Goal: Task Accomplishment & Management: Manage account settings

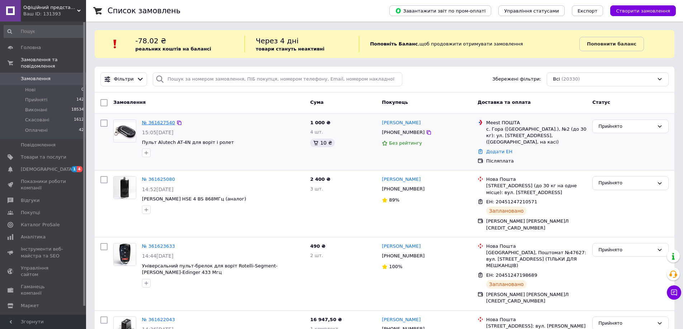
click at [152, 120] on link "№ 361627540" at bounding box center [158, 122] width 33 height 5
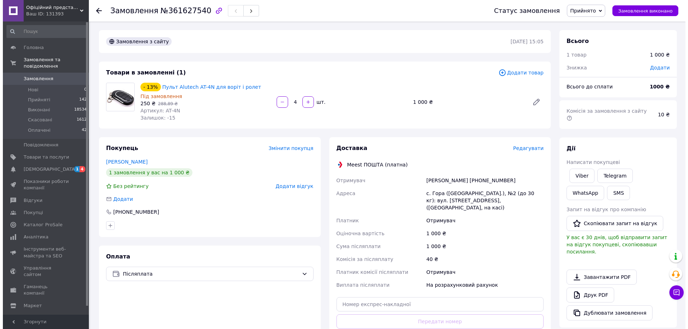
scroll to position [72, 0]
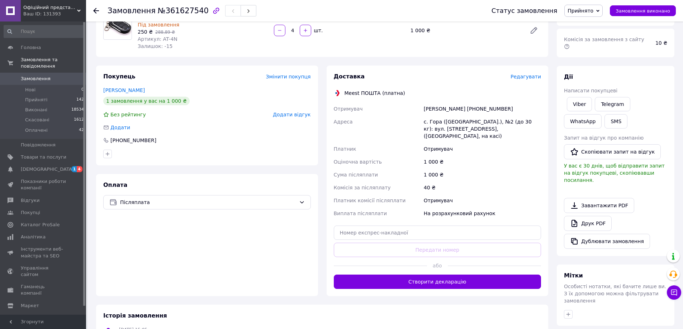
click at [527, 77] on span "Редагувати" at bounding box center [525, 77] width 30 height 6
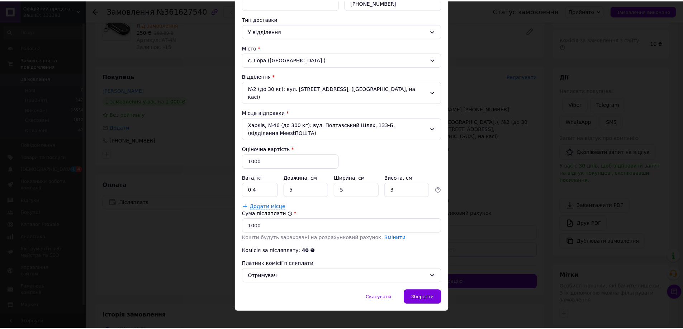
scroll to position [0, 0]
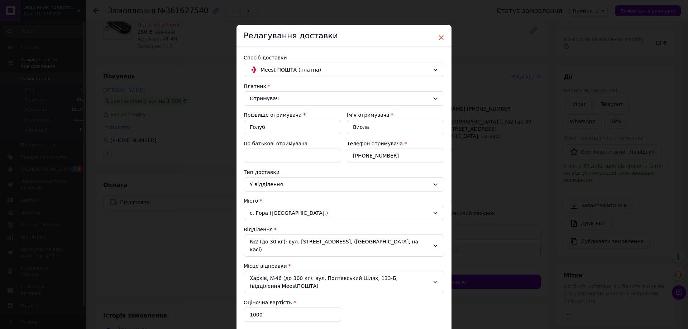
click at [439, 35] on span "×" at bounding box center [441, 38] width 6 height 12
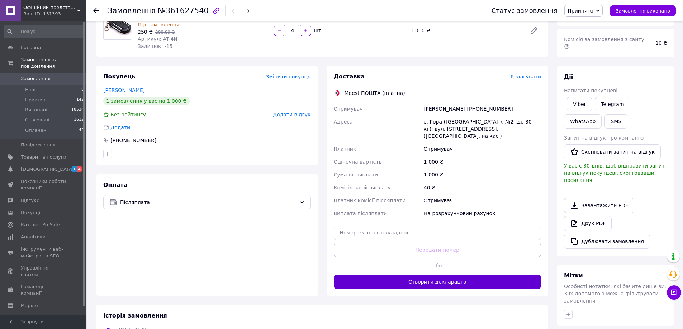
scroll to position [143, 0]
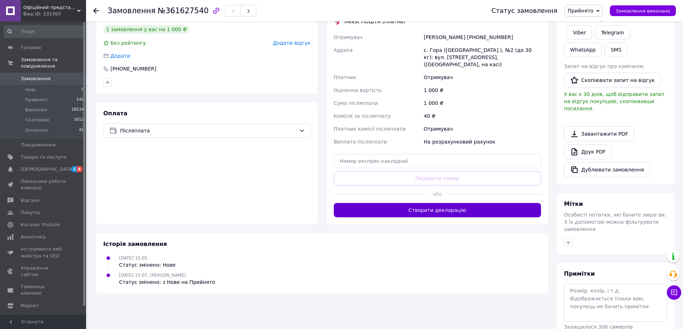
click at [460, 208] on button "Створити декларацію" at bounding box center [438, 210] width 208 height 14
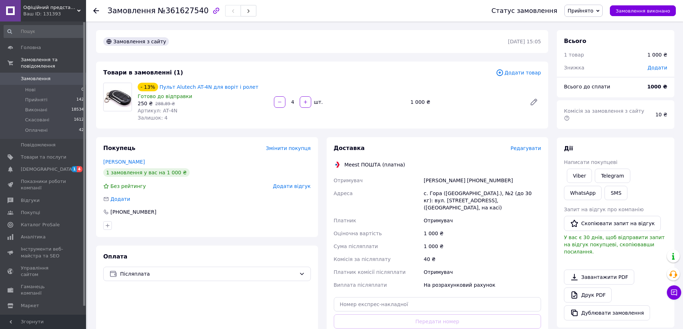
scroll to position [72, 0]
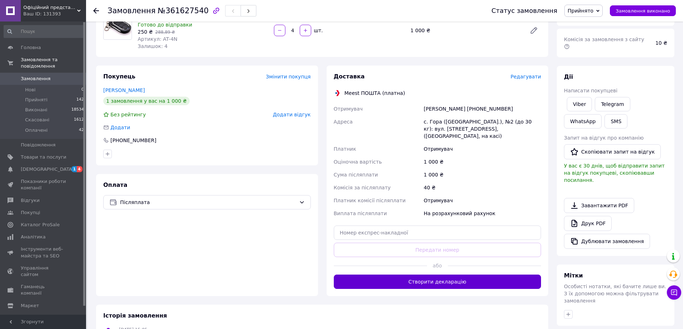
click at [439, 275] on button "Створити декларацію" at bounding box center [438, 282] width 208 height 14
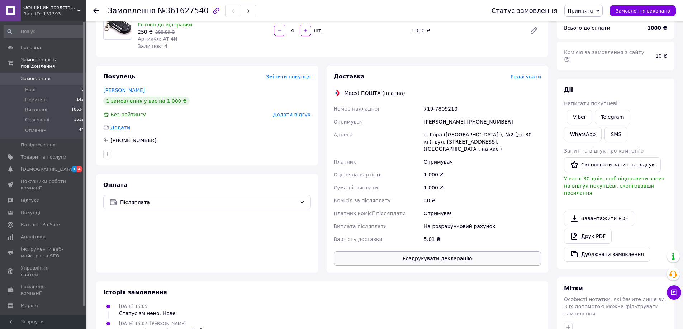
click at [450, 253] on button "Роздрукувати декларацію" at bounding box center [438, 259] width 208 height 14
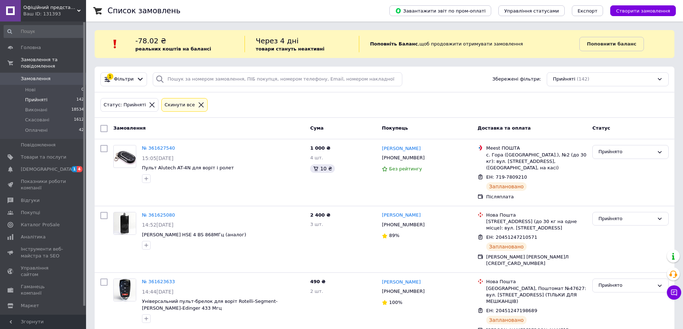
scroll to position [5881, 0]
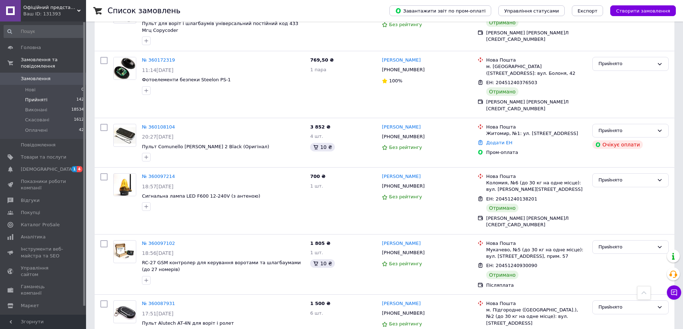
checkbox input "true"
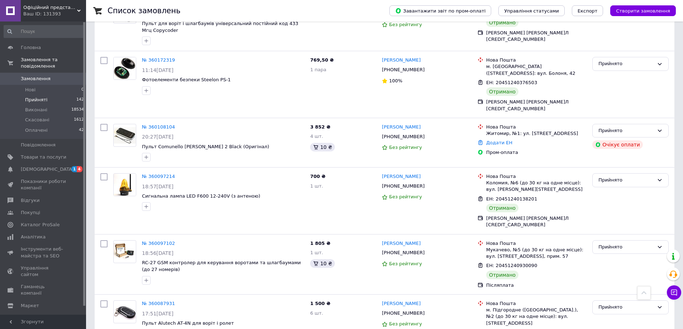
scroll to position [5809, 0]
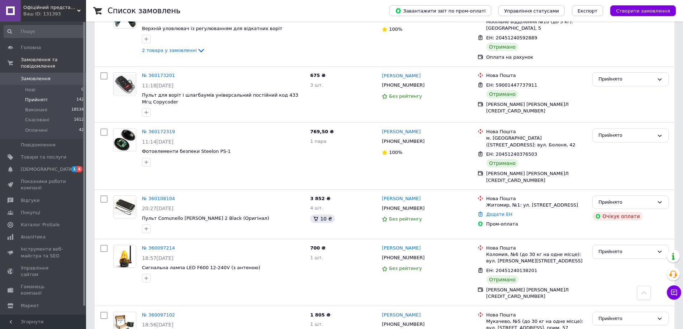
drag, startPoint x: 102, startPoint y: 214, endPoint x: 106, endPoint y: 200, distance: 14.5
checkbox input "true"
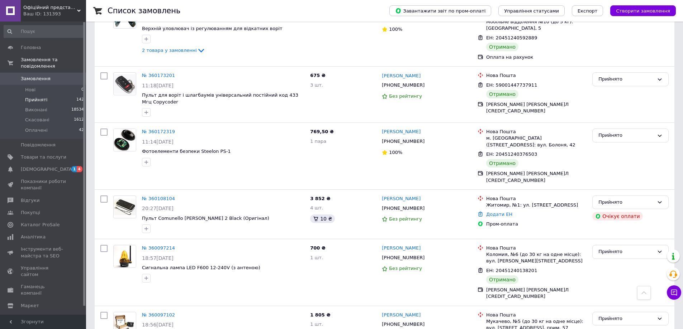
checkbox input "true"
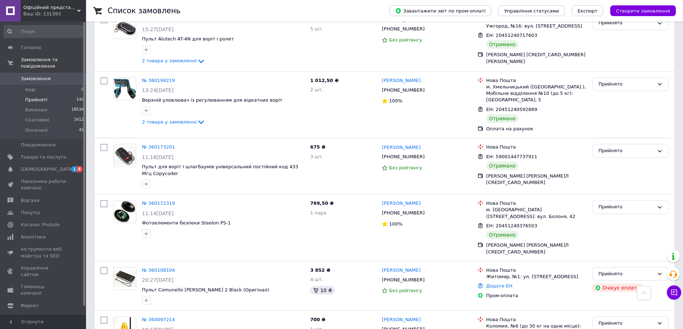
checkbox input "true"
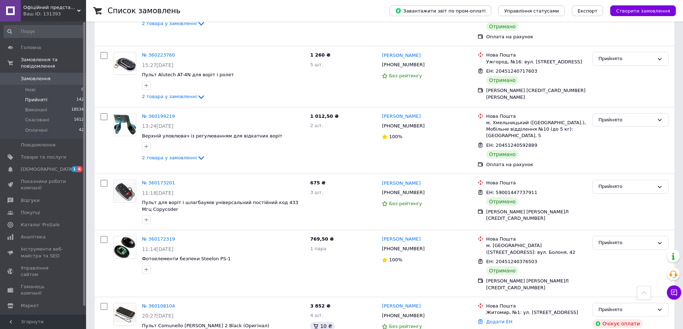
checkbox input "true"
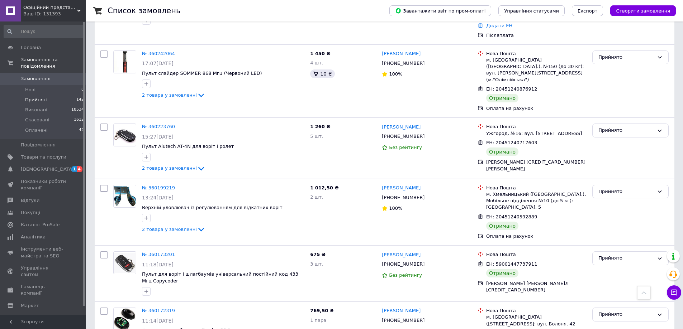
checkbox input "true"
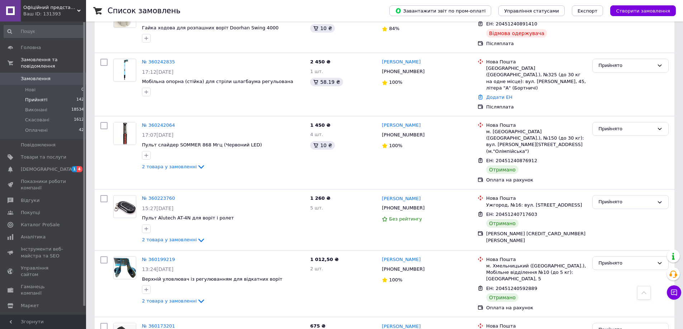
scroll to position [5487, 0]
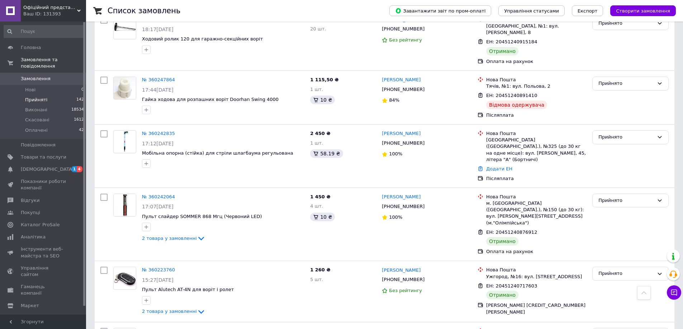
checkbox input "true"
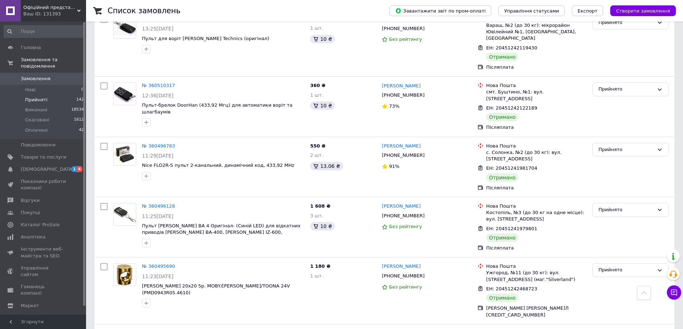
scroll to position [4662, 0]
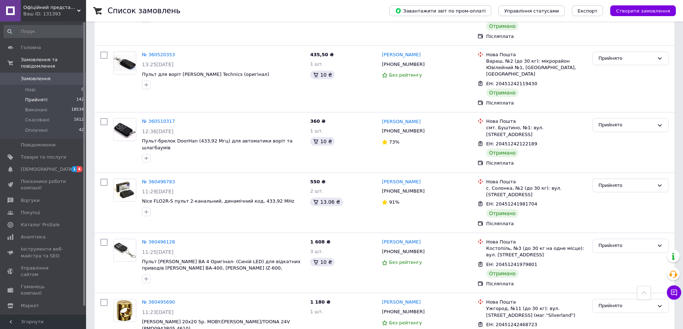
checkbox input "true"
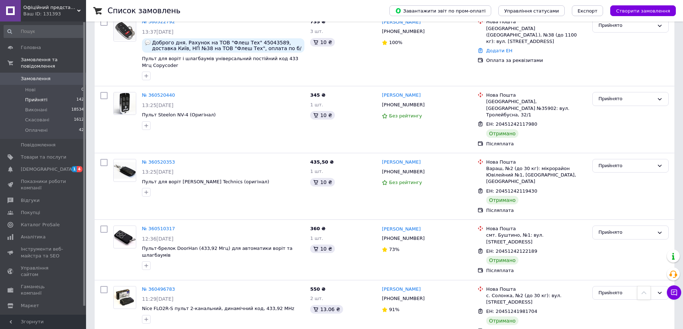
scroll to position [4519, 0]
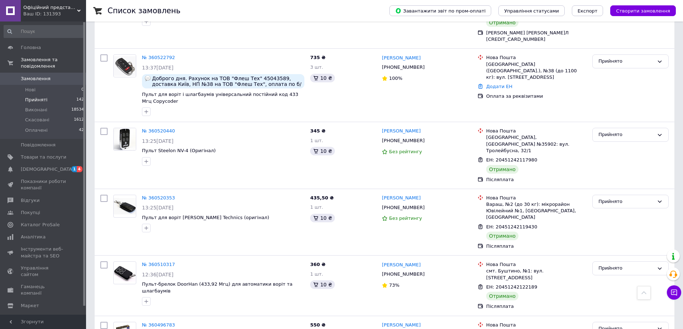
checkbox input "true"
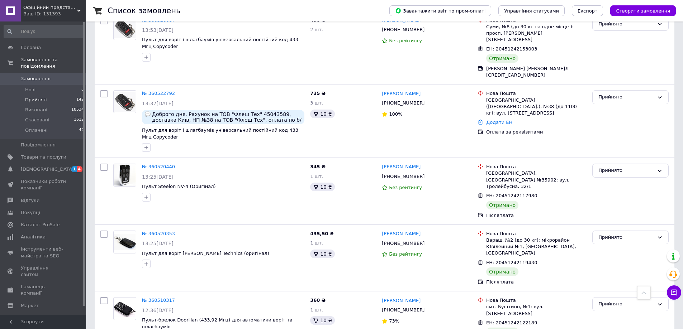
scroll to position [4412, 0]
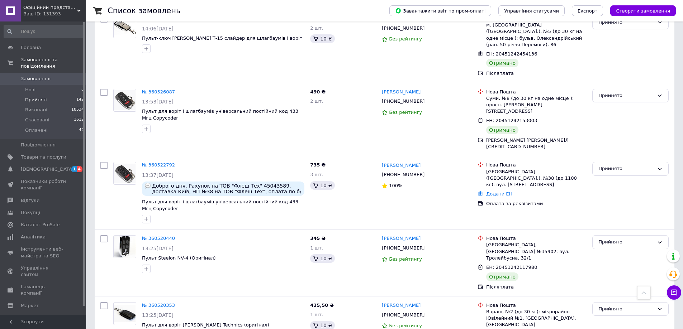
checkbox input "true"
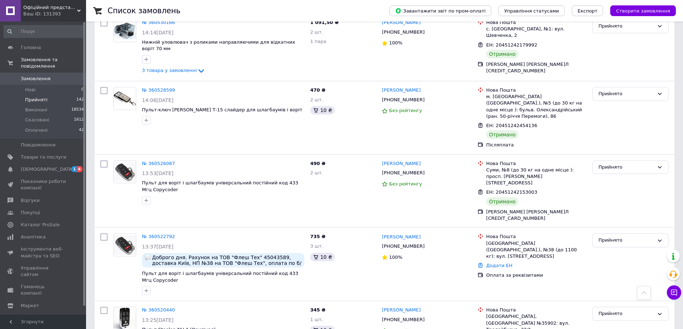
checkbox input "true"
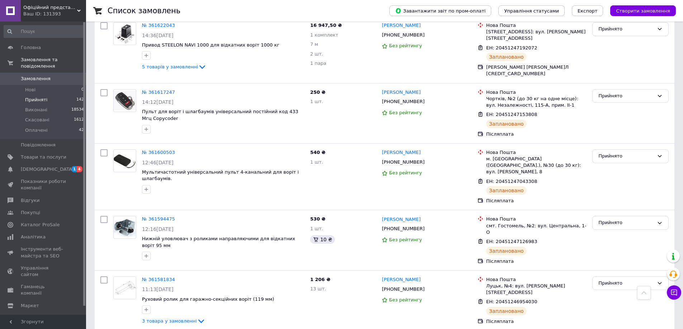
scroll to position [0, 0]
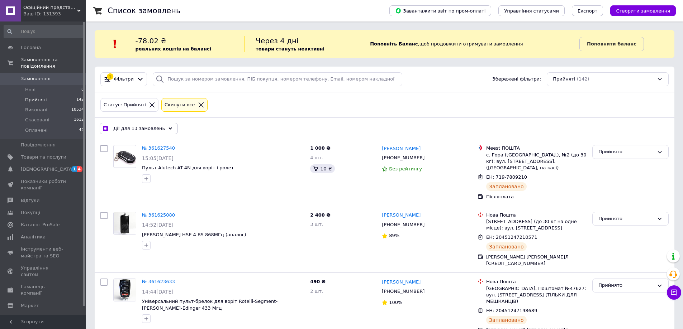
click at [148, 127] on span "Дії для 13 замовлень" at bounding box center [139, 128] width 52 height 6
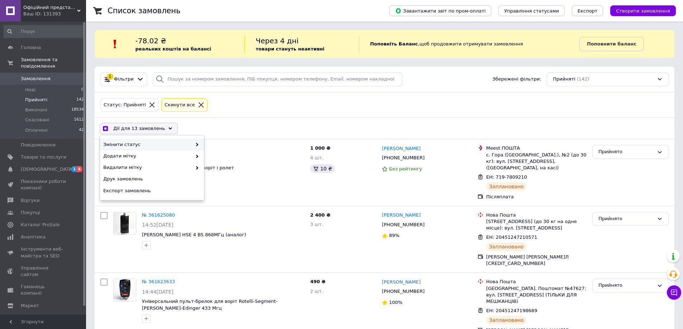
click at [148, 142] on span "Змінити статус" at bounding box center [147, 145] width 89 height 6
checkbox input "true"
click at [219, 156] on div "Виконано" at bounding box center [256, 156] width 104 height 11
checkbox input "false"
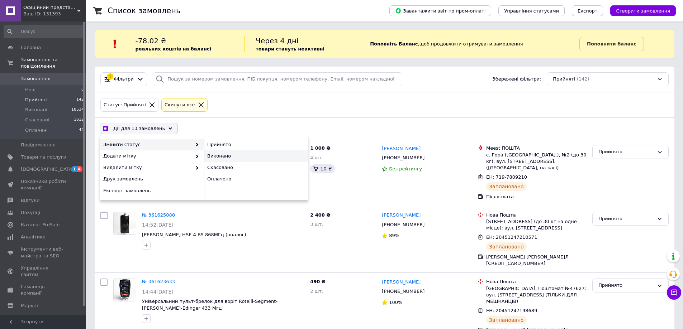
checkbox input "false"
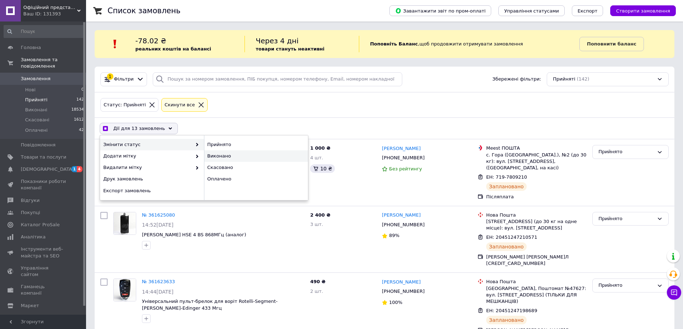
checkbox input "false"
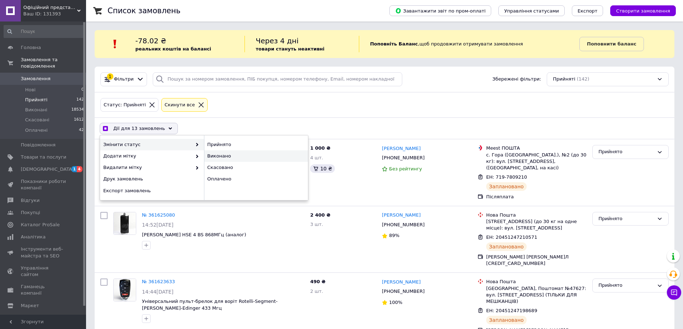
checkbox input "false"
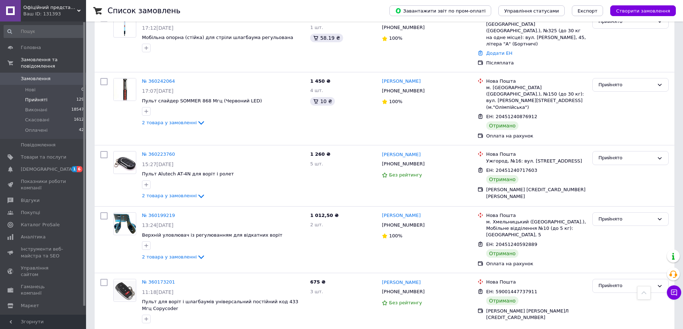
scroll to position [5894, 0]
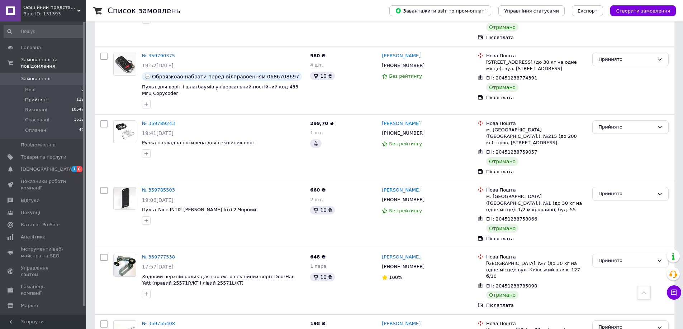
checkbox input "true"
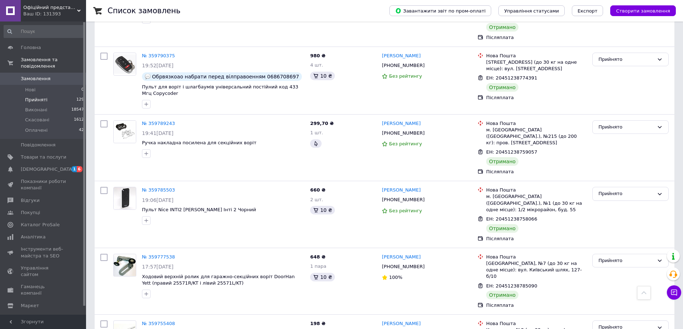
checkbox input "true"
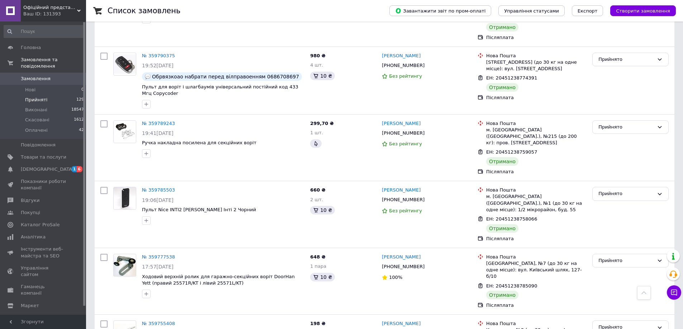
checkbox input "true"
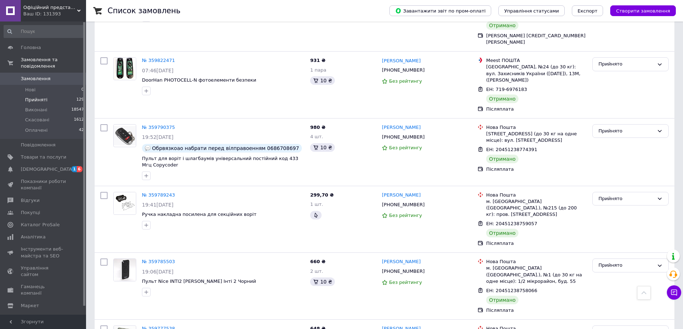
scroll to position [5787, 0]
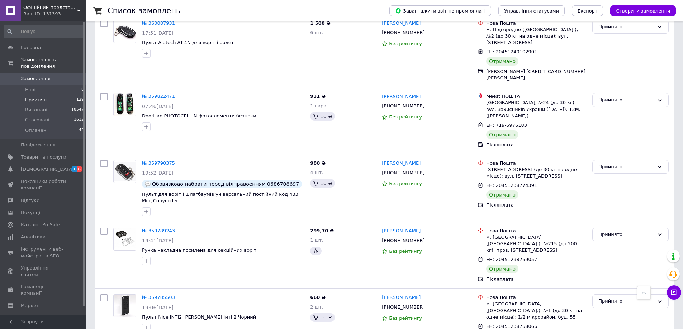
checkbox input "true"
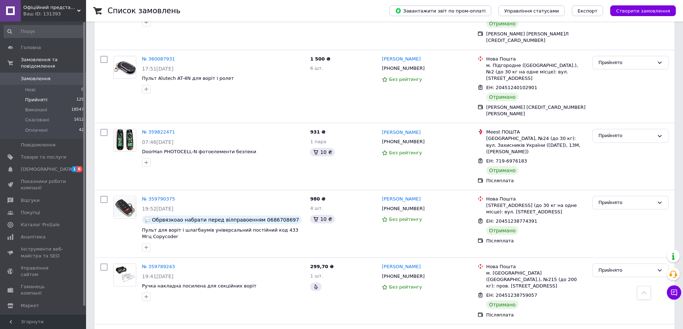
checkbox input "true"
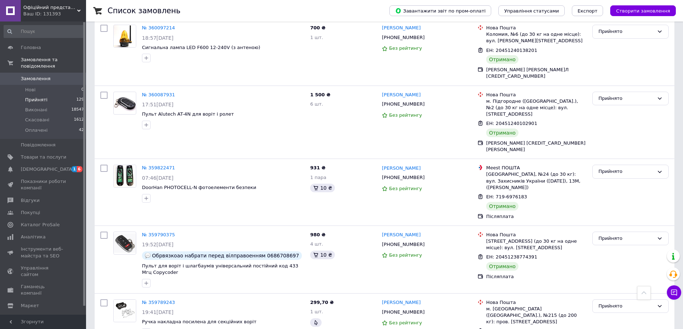
checkbox input "true"
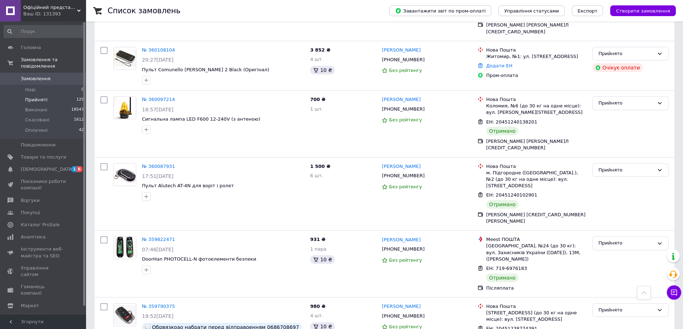
checkbox input "true"
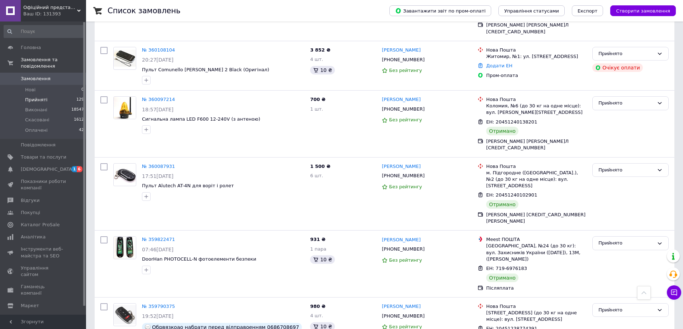
scroll to position [5608, 0]
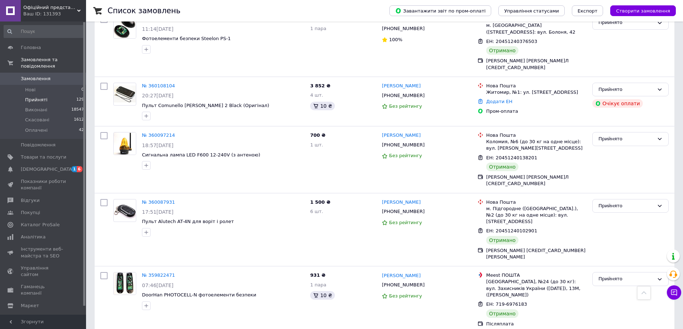
checkbox input "true"
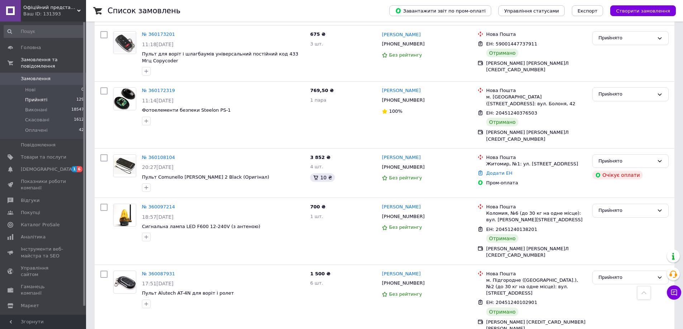
checkbox input "true"
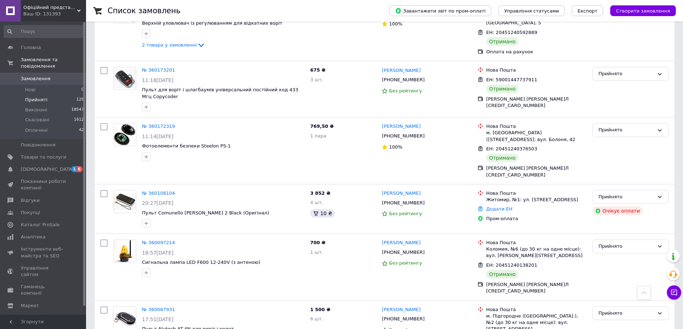
checkbox input "true"
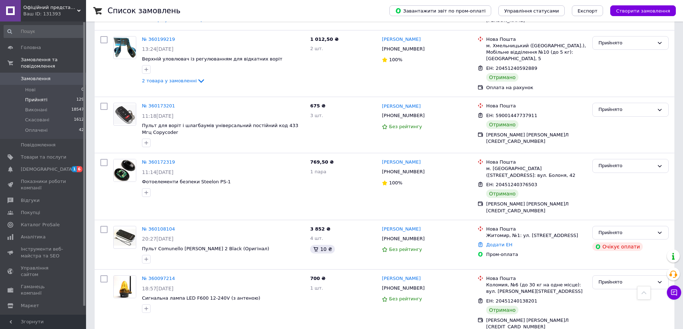
scroll to position [5428, 0]
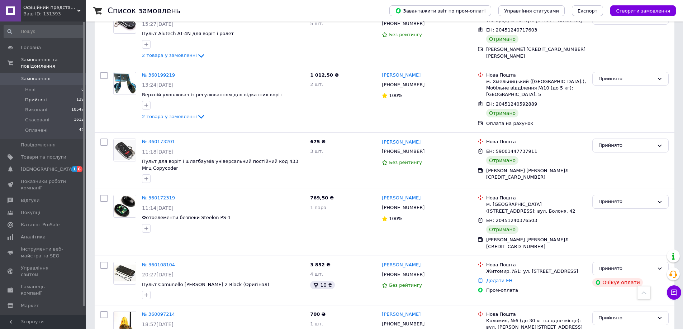
checkbox input "true"
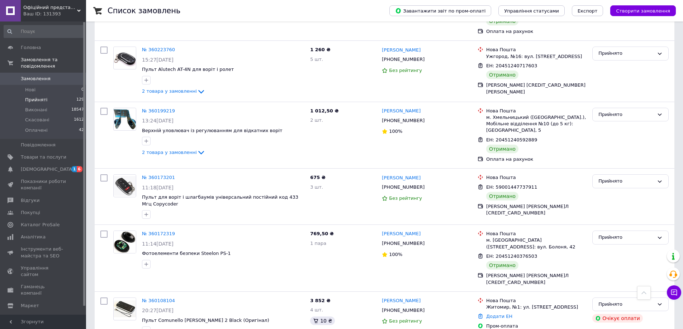
scroll to position [5357, 0]
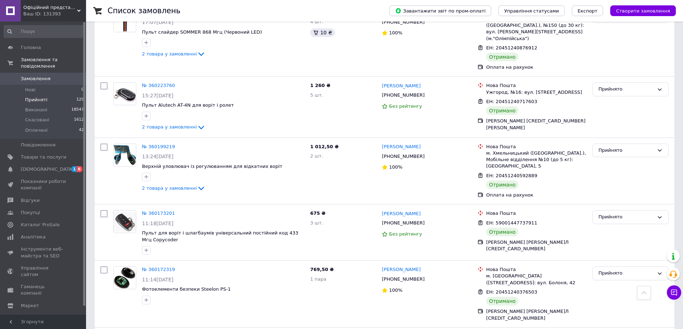
checkbox input "true"
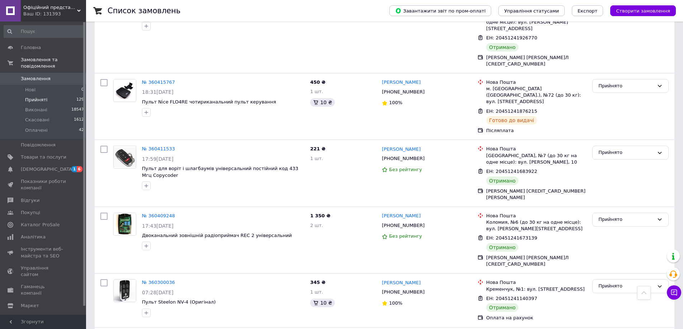
scroll to position [0, 0]
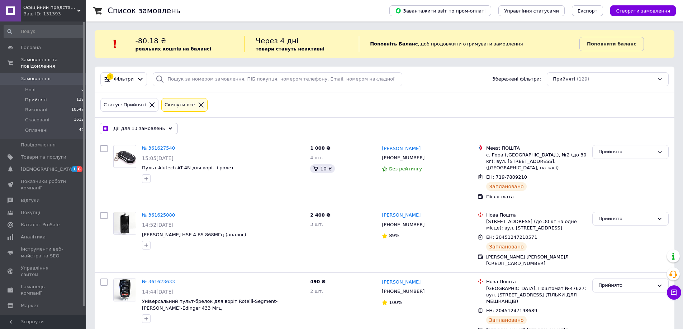
click at [136, 129] on span "Дії для 13 замовлень" at bounding box center [139, 128] width 52 height 6
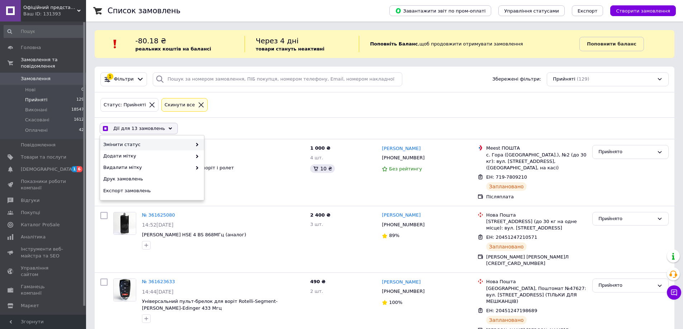
click at [142, 146] on span "Змінити статус" at bounding box center [147, 145] width 89 height 6
checkbox input "true"
click at [222, 156] on div "Виконано" at bounding box center [256, 156] width 104 height 11
checkbox input "false"
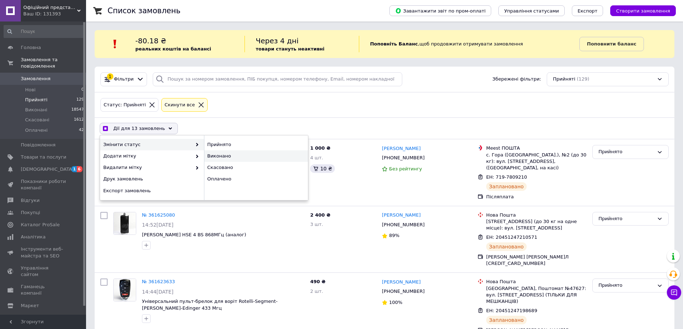
checkbox input "false"
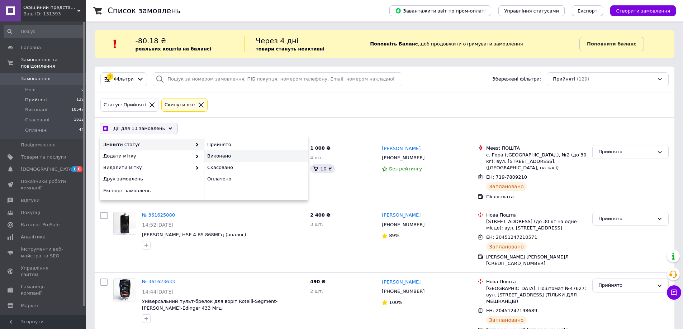
checkbox input "false"
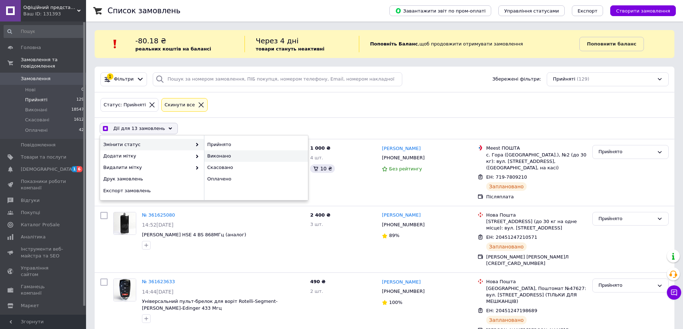
checkbox input "false"
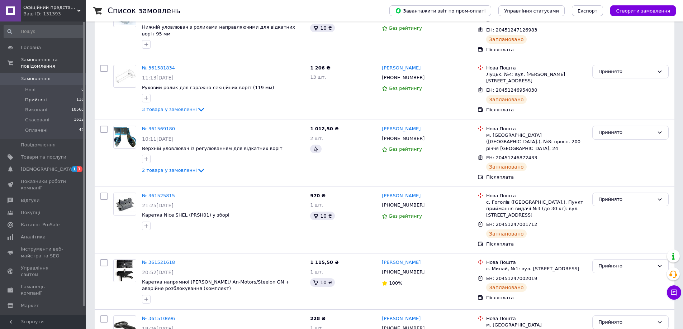
scroll to position [5884, 0]
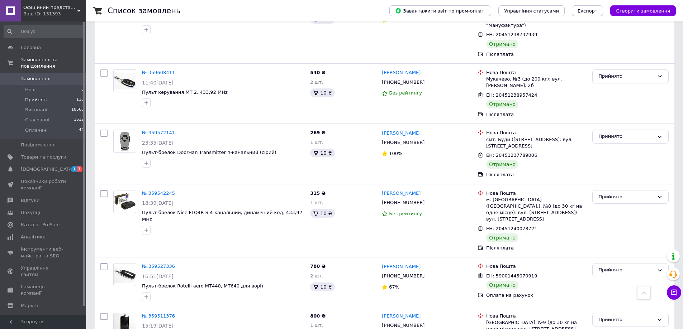
checkbox input "true"
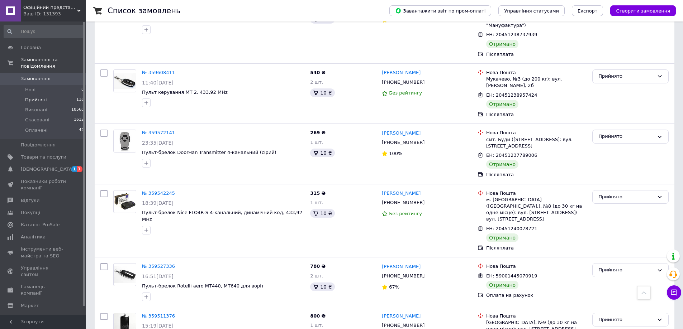
scroll to position [5812, 0]
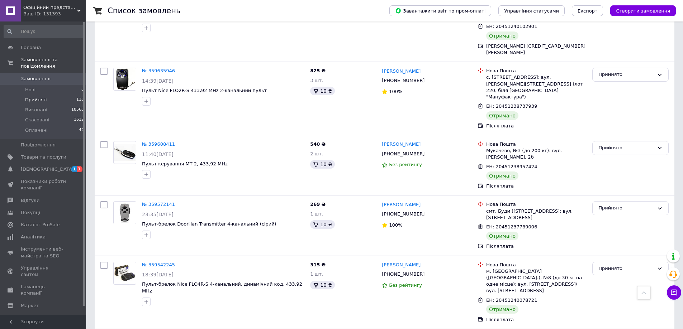
checkbox input "true"
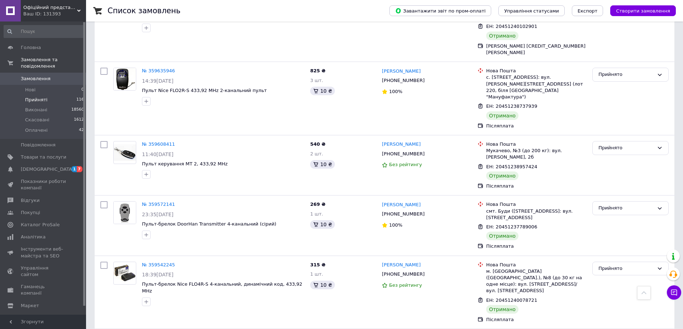
checkbox input "true"
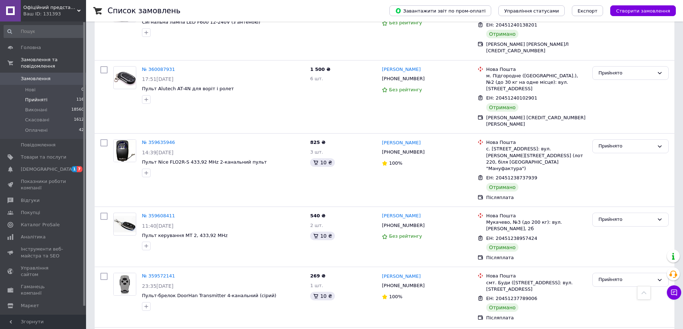
checkbox input "true"
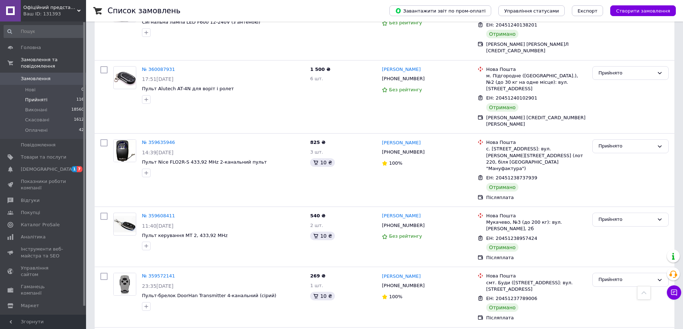
checkbox input "true"
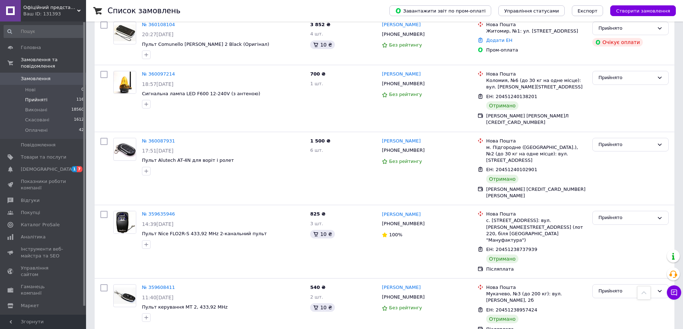
checkbox input "true"
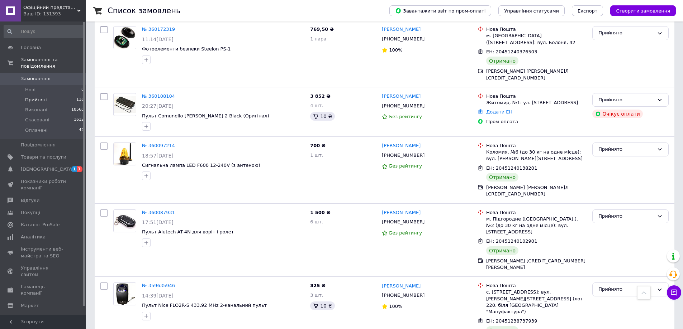
checkbox input "true"
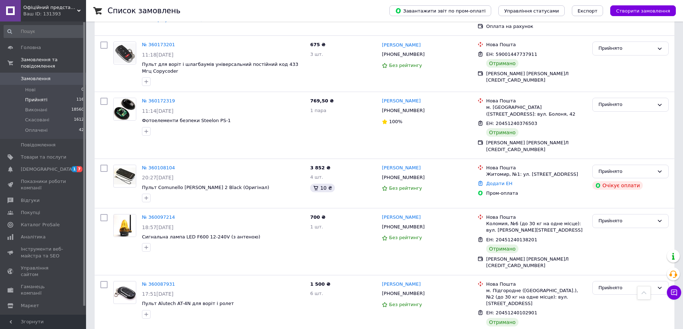
scroll to position [5490, 0]
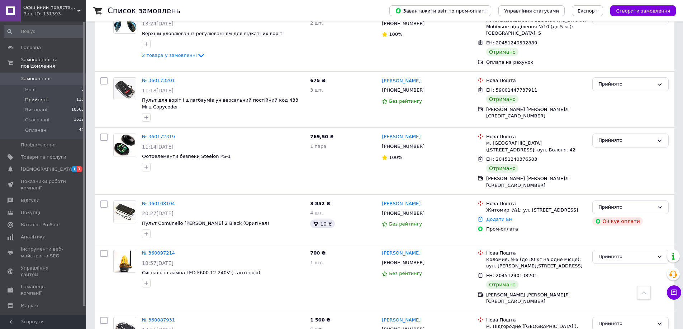
checkbox input "true"
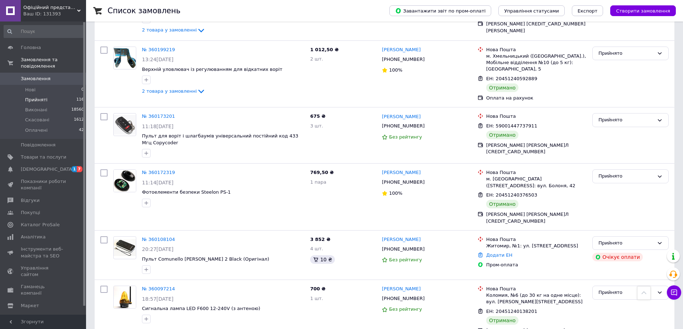
checkbox input "true"
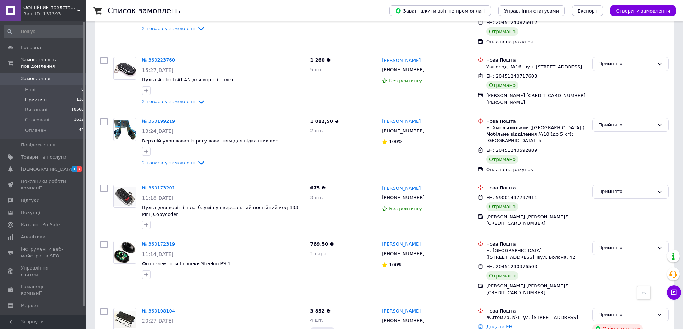
checkbox input "true"
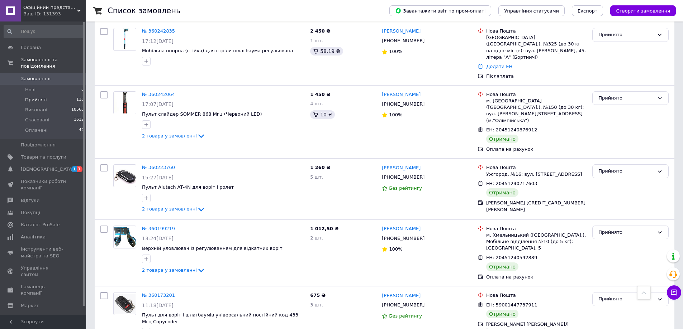
scroll to position [5310, 0]
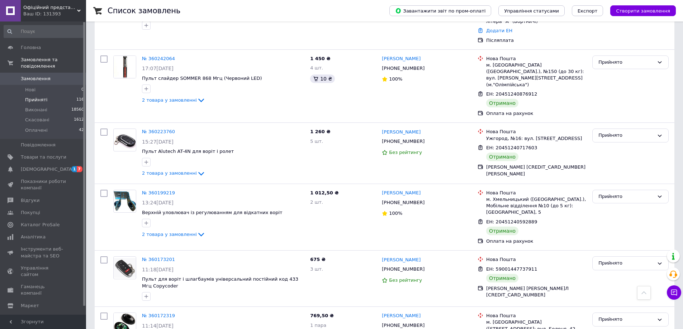
checkbox input "true"
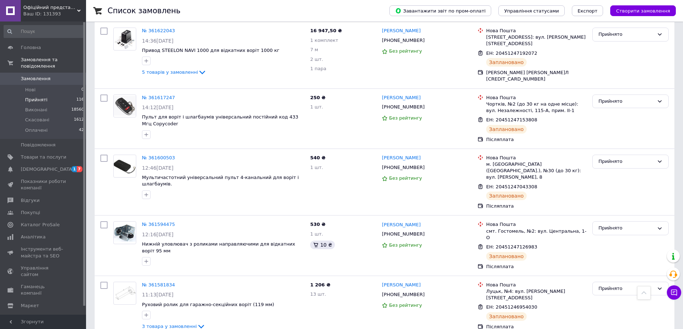
scroll to position [0, 0]
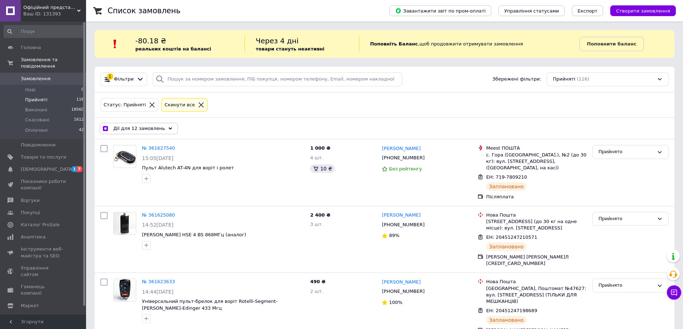
click at [147, 129] on span "Дії для 12 замовлень" at bounding box center [139, 128] width 52 height 6
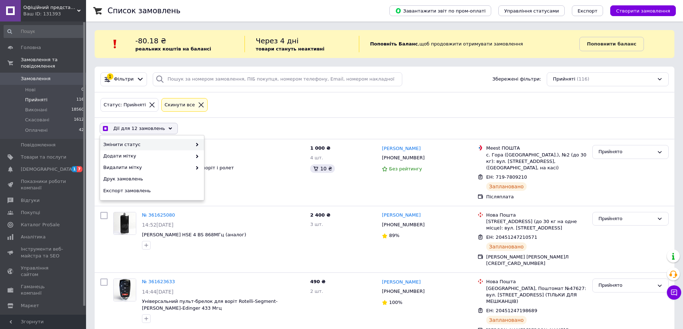
click at [144, 142] on span "Змінити статус" at bounding box center [147, 145] width 89 height 6
checkbox input "true"
click at [227, 153] on div "Виконано" at bounding box center [256, 156] width 104 height 11
checkbox input "false"
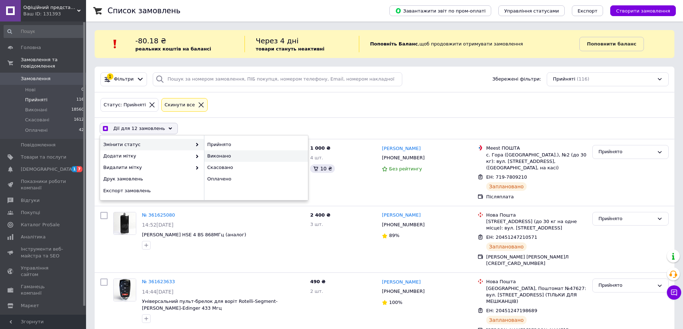
checkbox input "false"
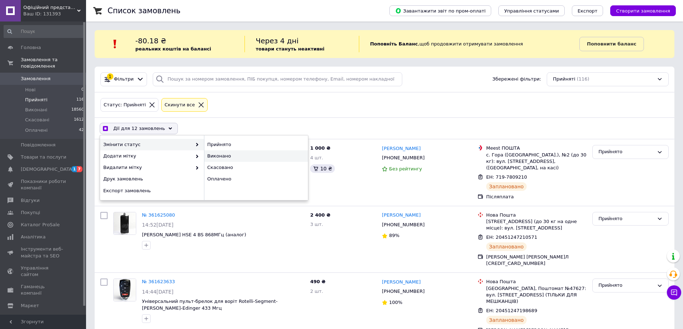
checkbox input "false"
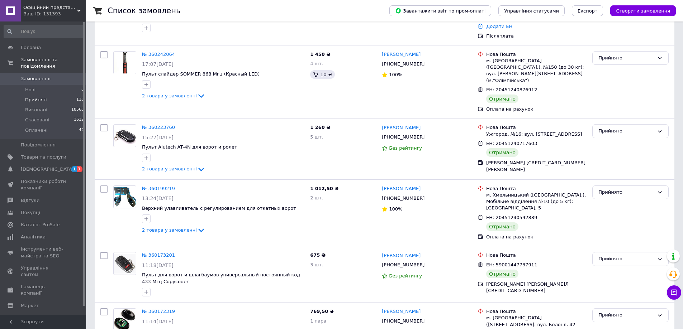
scroll to position [5893, 0]
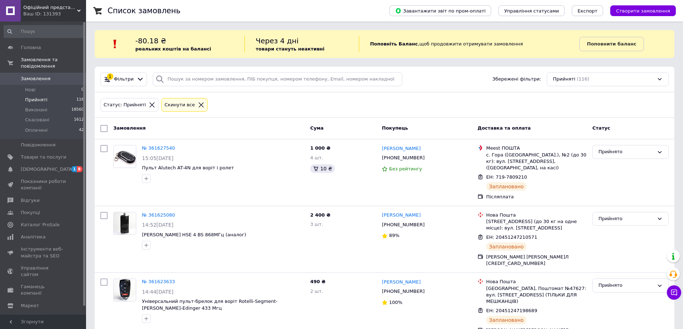
scroll to position [5884, 0]
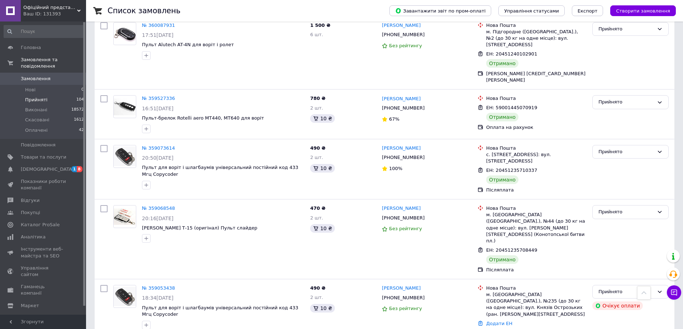
scroll to position [5890, 0]
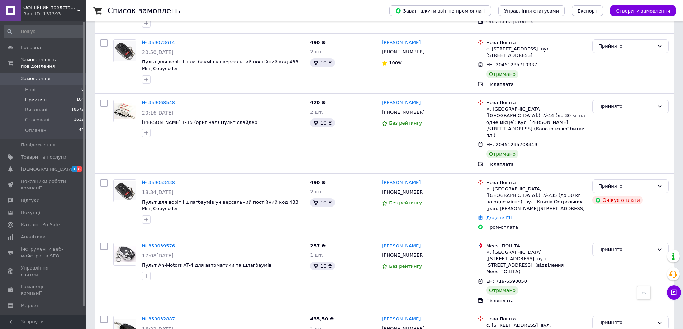
checkbox input "true"
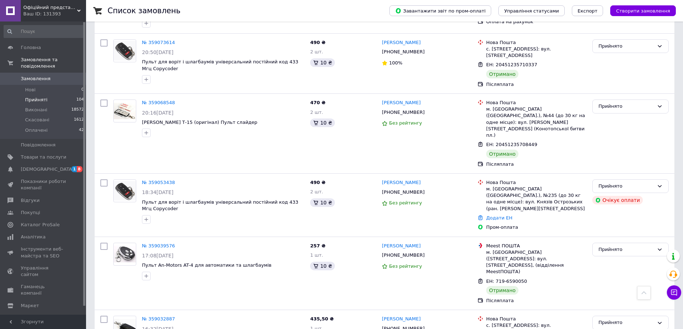
scroll to position [5854, 0]
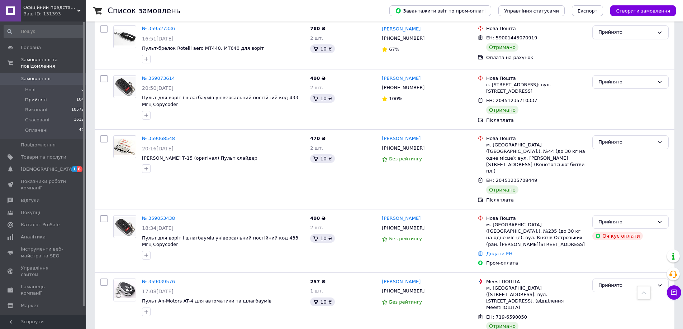
checkbox input "true"
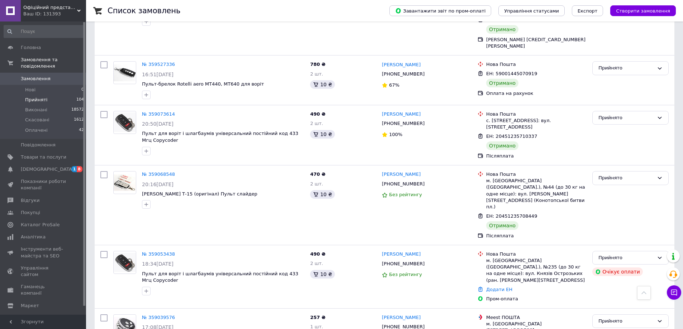
checkbox input "true"
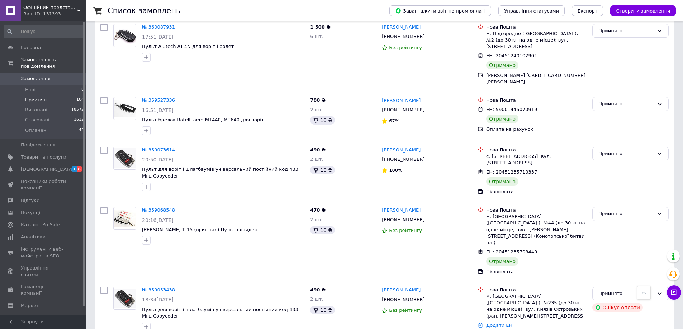
checkbox input "true"
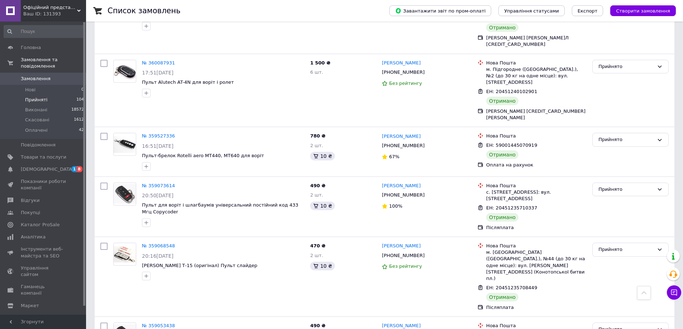
checkbox input "true"
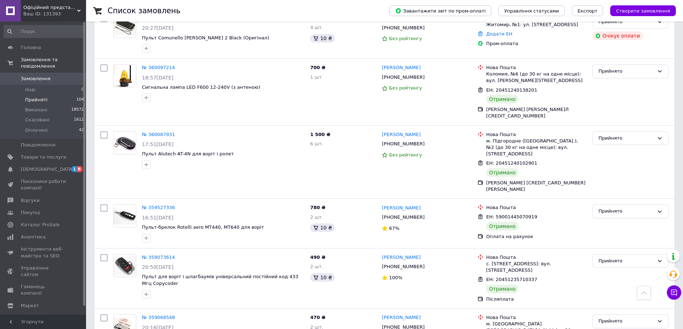
checkbox input "true"
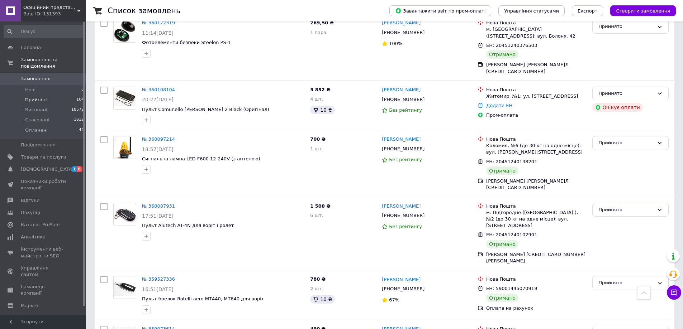
checkbox input "true"
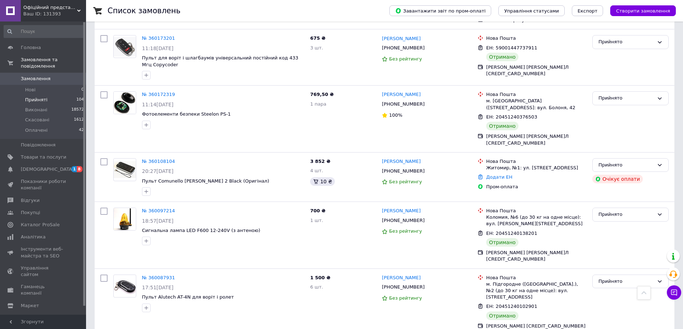
checkbox input "true"
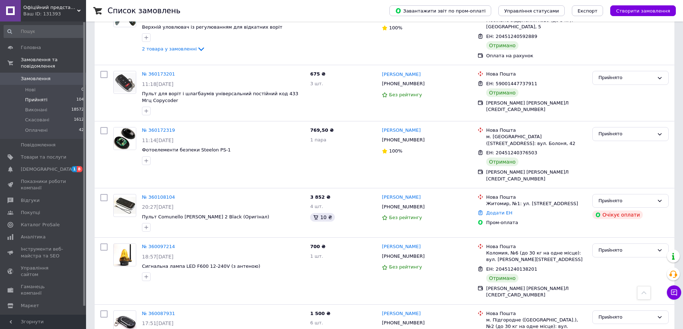
scroll to position [5424, 0]
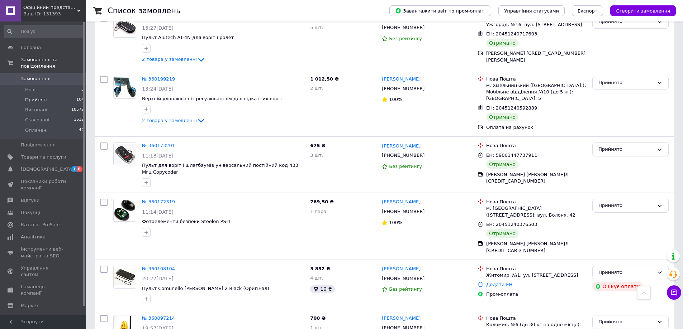
checkbox input "true"
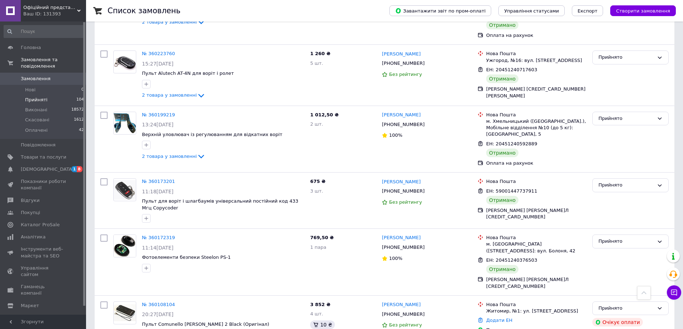
checkbox input "true"
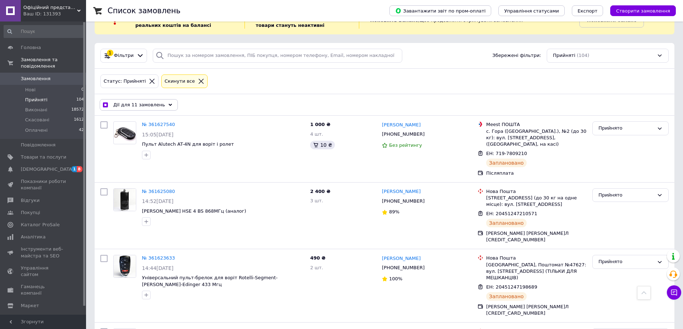
scroll to position [0, 0]
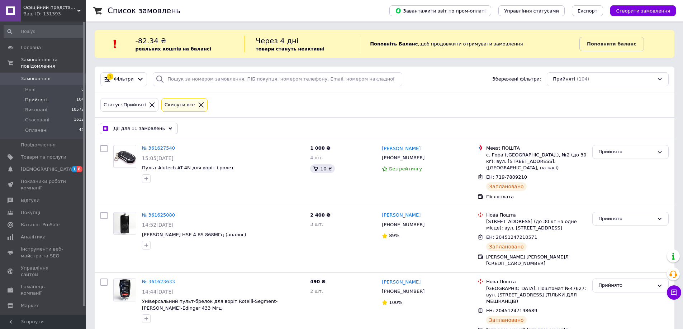
click at [149, 130] on span "Дії для 11 замовлень" at bounding box center [139, 128] width 52 height 6
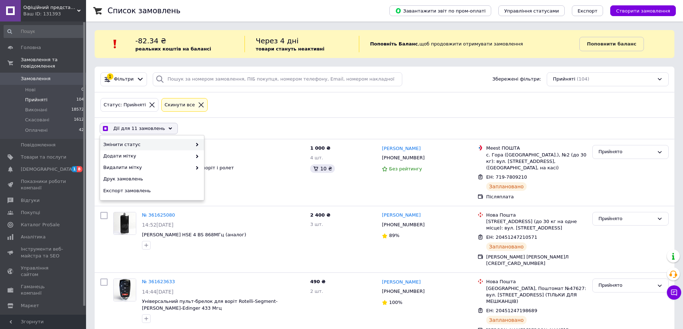
click at [152, 143] on span "Змінити статус" at bounding box center [147, 145] width 89 height 6
checkbox input "true"
click at [222, 152] on div "Виконано" at bounding box center [256, 156] width 104 height 11
checkbox input "false"
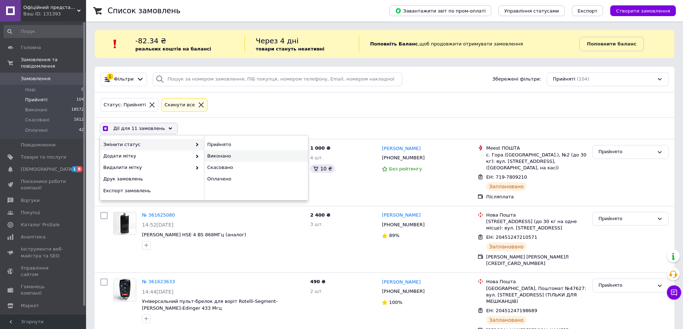
checkbox input "false"
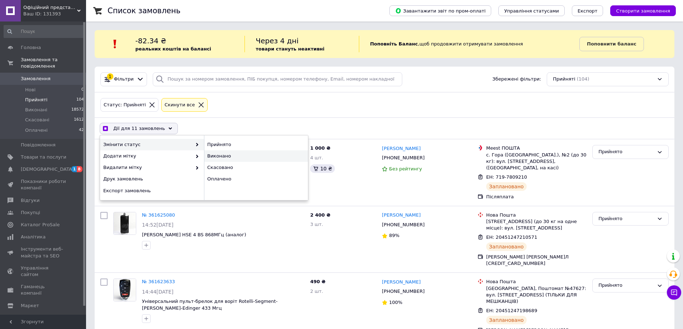
checkbox input "false"
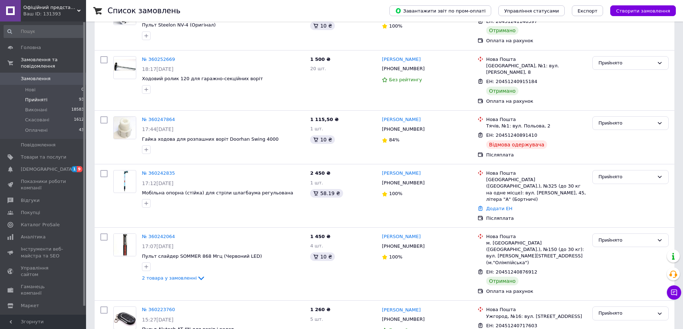
scroll to position [5426, 0]
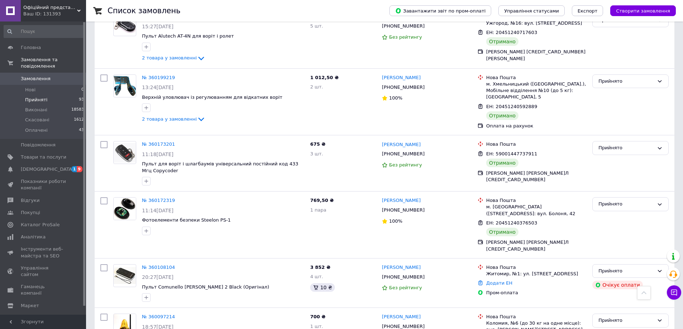
drag, startPoint x: 101, startPoint y: 258, endPoint x: 104, endPoint y: 200, distance: 58.5
checkbox input "true"
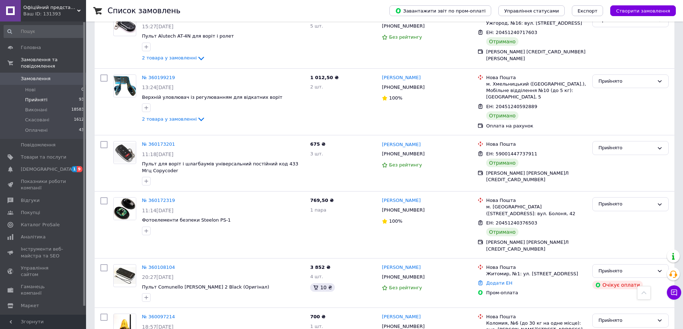
checkbox input "true"
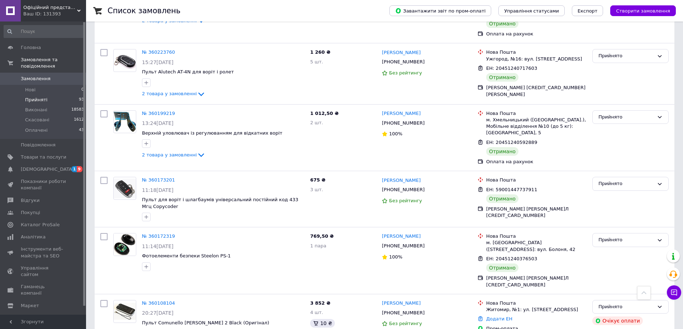
checkbox input "true"
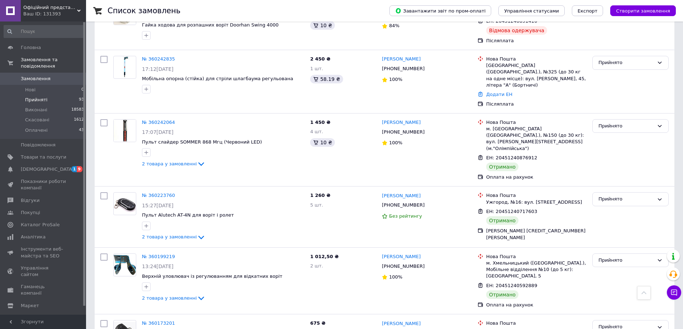
scroll to position [5175, 0]
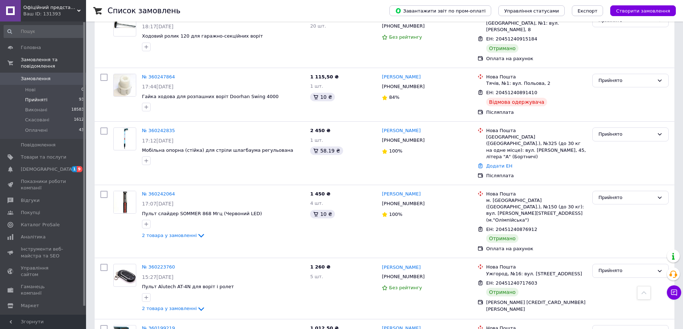
checkbox input "true"
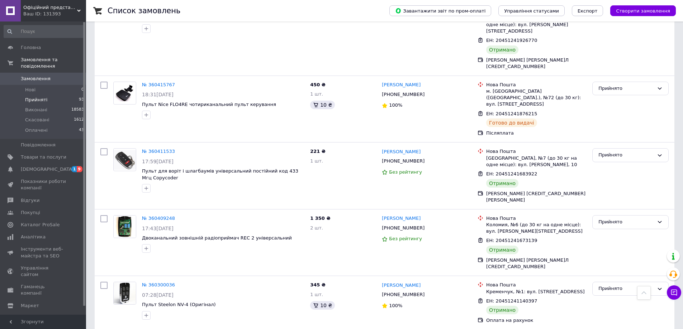
scroll to position [4781, 0]
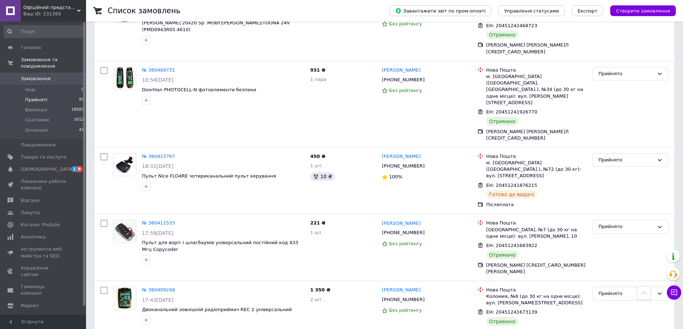
checkbox input "true"
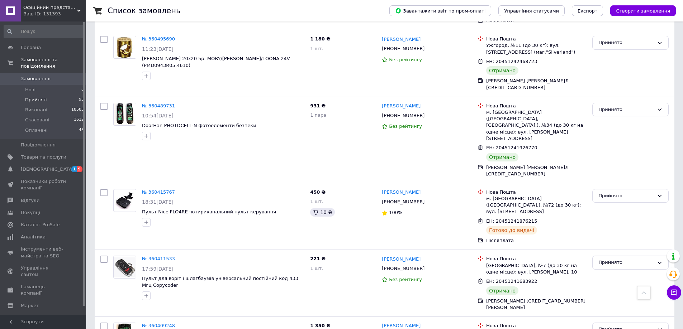
checkbox input "true"
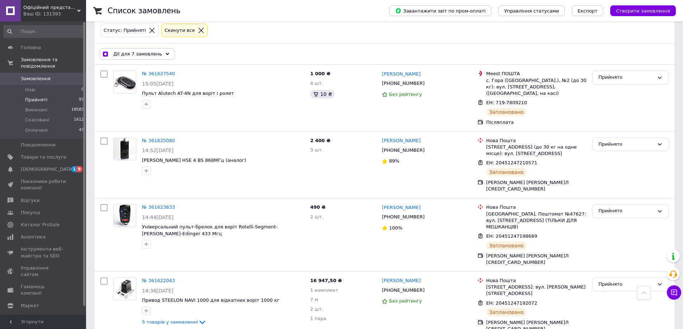
scroll to position [0, 0]
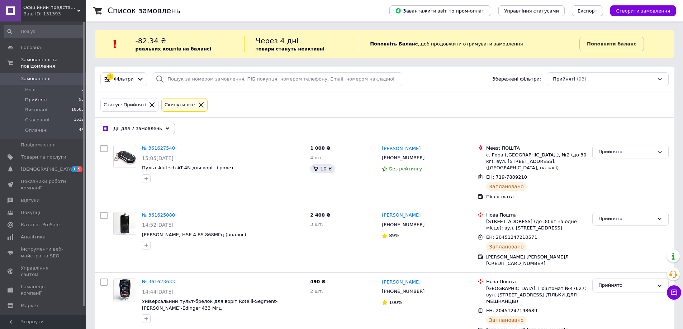
click at [148, 129] on span "Дії для 7 замовлень" at bounding box center [137, 128] width 49 height 6
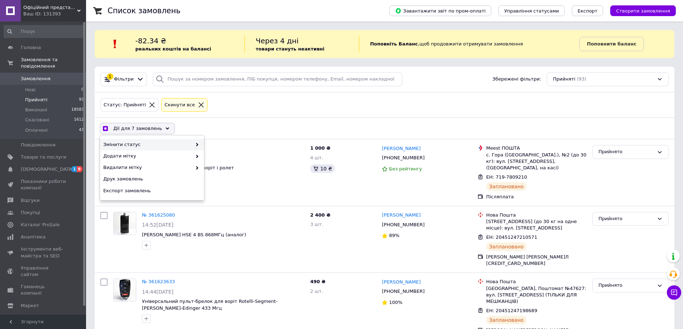
click at [145, 144] on span "Змінити статус" at bounding box center [147, 145] width 89 height 6
click at [224, 166] on div "Скасовано" at bounding box center [256, 167] width 104 height 11
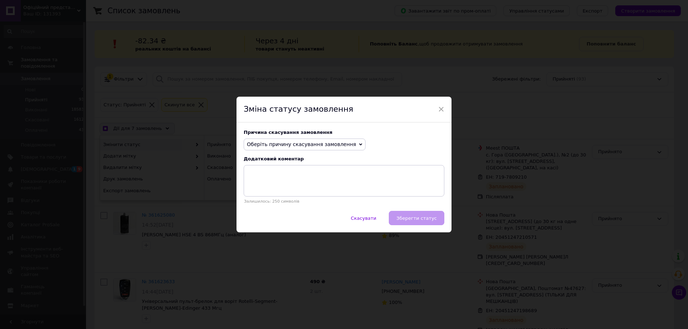
click at [309, 146] on span "Оберіть причину скасування замовлення" at bounding box center [301, 145] width 109 height 6
click at [301, 210] on li "Не вдається додзвонитися" at bounding box center [304, 209] width 121 height 10
checkbox input "true"
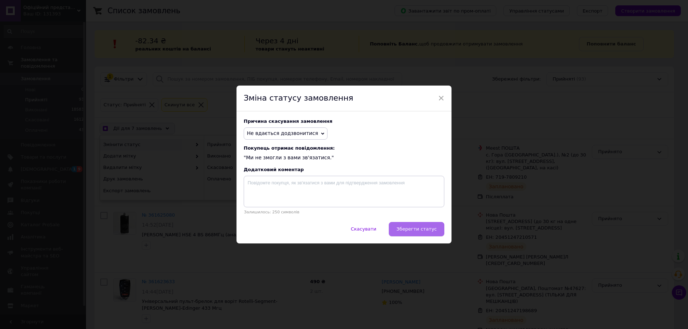
click at [420, 229] on span "Зберегти статус" at bounding box center [416, 229] width 40 height 5
checkbox input "false"
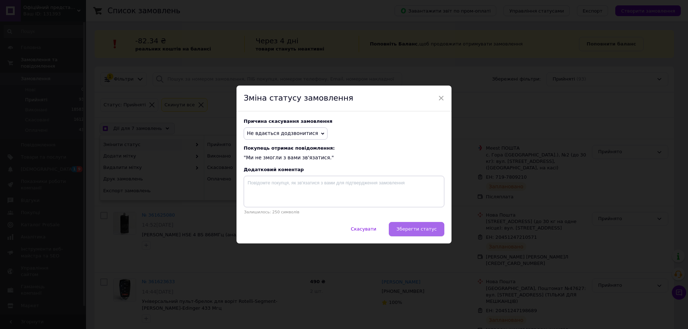
checkbox input "false"
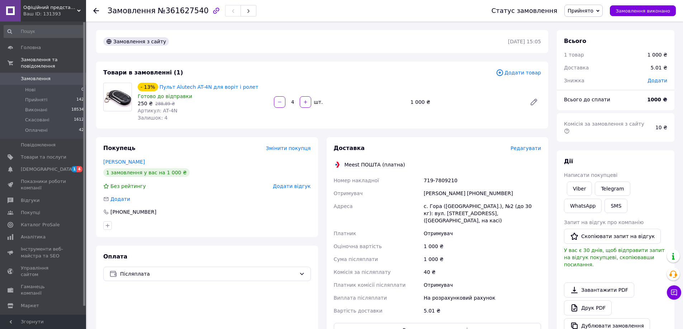
scroll to position [72, 0]
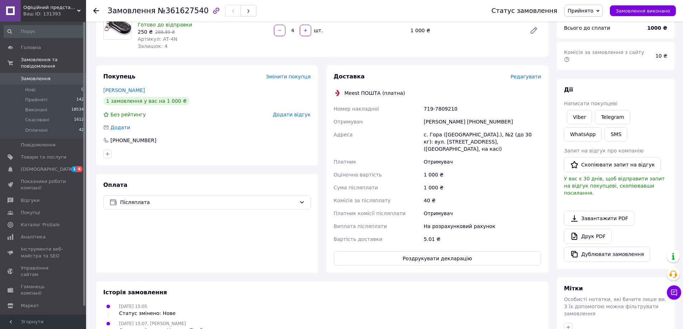
click at [52, 76] on span "Замовлення" at bounding box center [44, 79] width 46 height 6
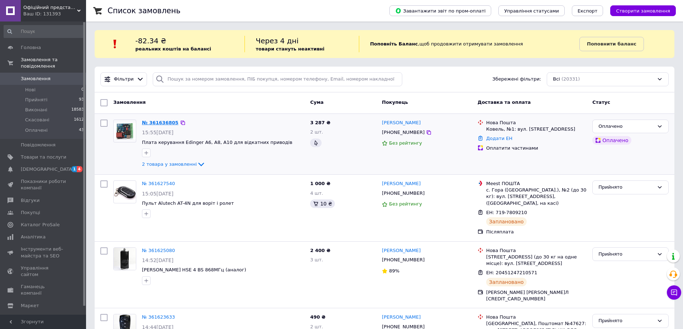
click at [153, 120] on link "№ 361636805" at bounding box center [160, 122] width 37 height 5
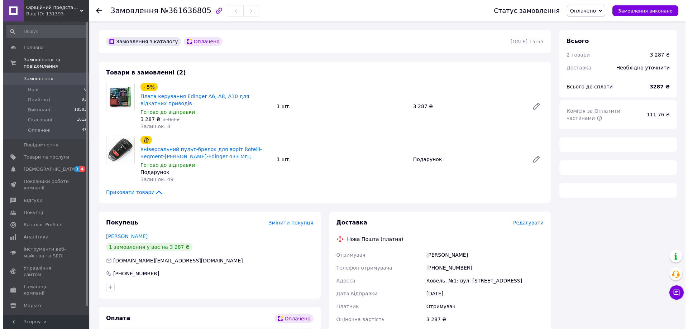
scroll to position [105, 0]
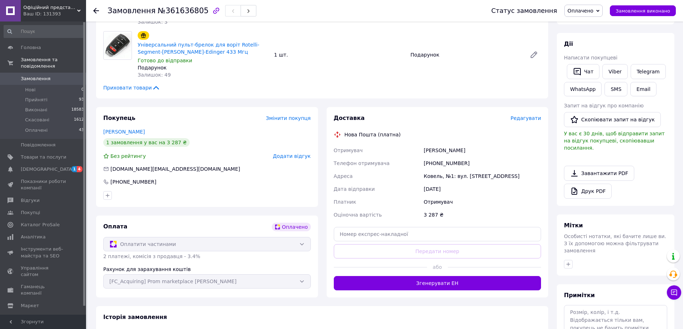
click at [530, 119] on span "Редагувати" at bounding box center [525, 118] width 30 height 6
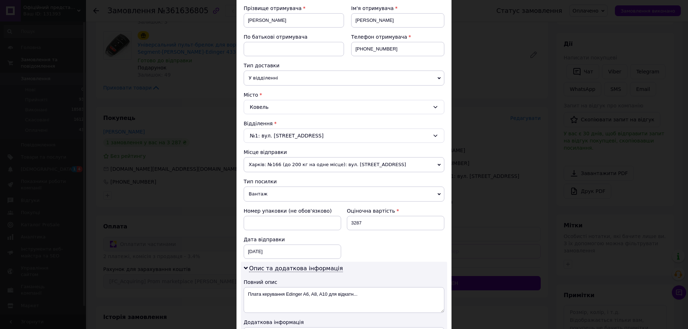
scroll to position [179, 0]
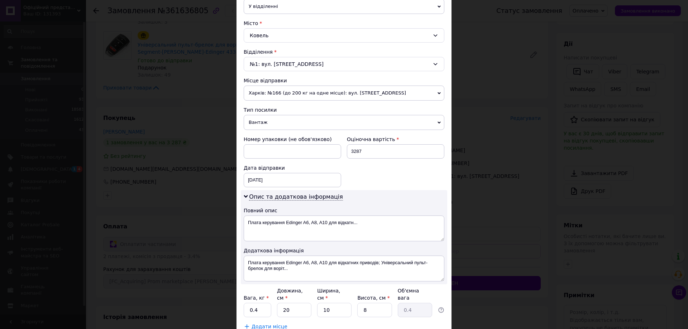
click at [272, 121] on span "Вантаж" at bounding box center [344, 122] width 201 height 15
click at [380, 177] on div "Номер упаковки (не обов'язково) Оціночна вартість 3287 Дата відправки [DATE] < …" at bounding box center [344, 161] width 206 height 57
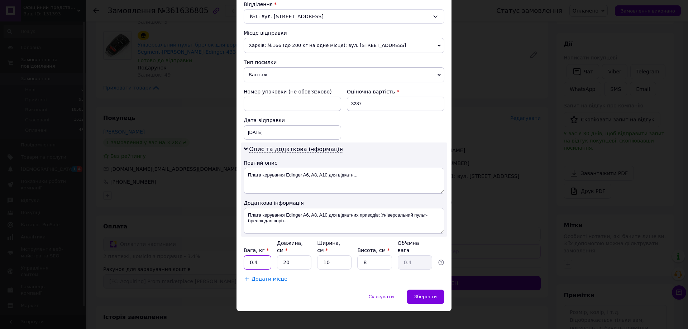
click at [262, 257] on input "0.4" at bounding box center [258, 263] width 28 height 14
type input "0.5"
click at [351, 276] on div "Додати місце" at bounding box center [344, 279] width 201 height 7
click at [420, 294] on span "Зберегти" at bounding box center [425, 296] width 23 height 5
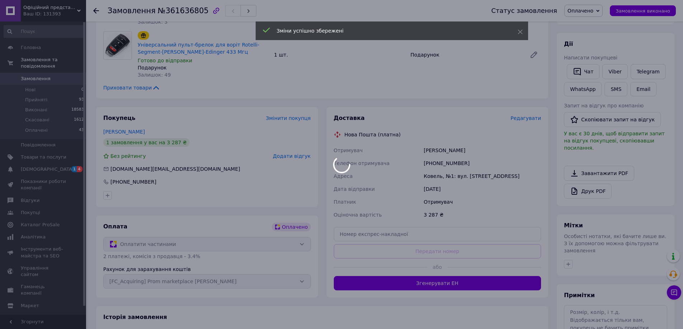
scroll to position [140, 0]
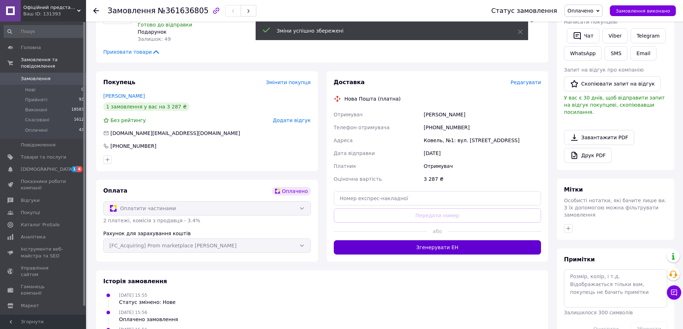
click at [424, 252] on button "Згенерувати ЕН" at bounding box center [438, 247] width 208 height 14
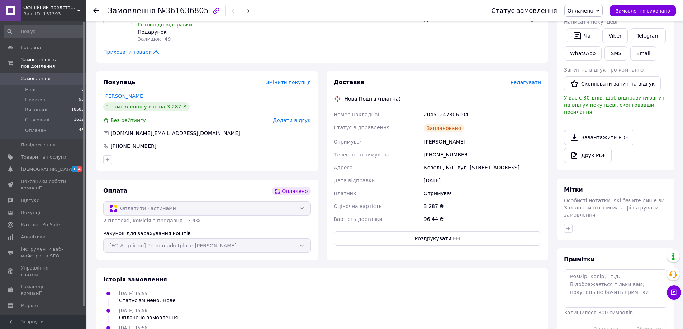
scroll to position [0, 0]
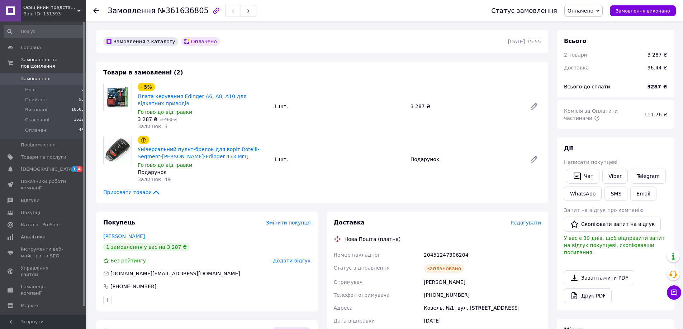
click at [97, 10] on icon at bounding box center [96, 11] width 6 height 6
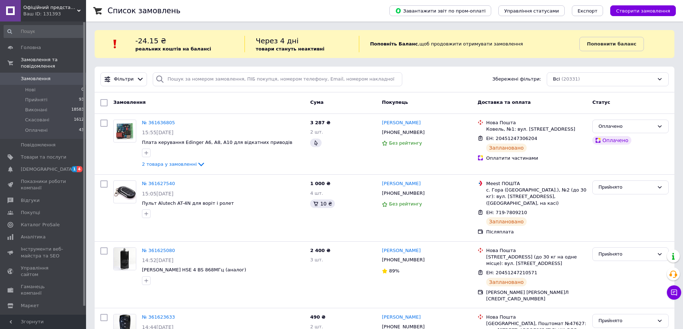
drag, startPoint x: 43, startPoint y: 71, endPoint x: 47, endPoint y: 72, distance: 4.4
click at [43, 76] on span "Замовлення" at bounding box center [36, 79] width 30 height 6
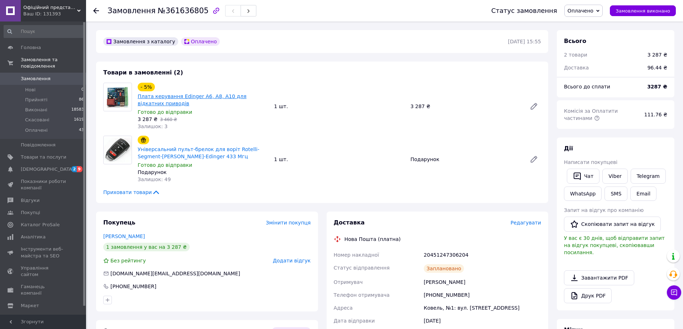
click at [166, 99] on link "Плата керування Edinger A6, A8, A10 для відкатних приводів" at bounding box center [192, 100] width 109 height 13
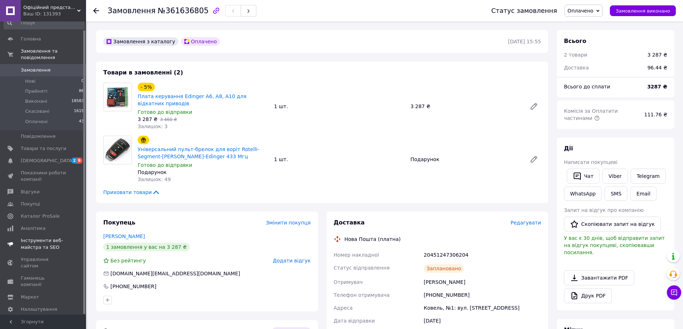
scroll to position [179, 0]
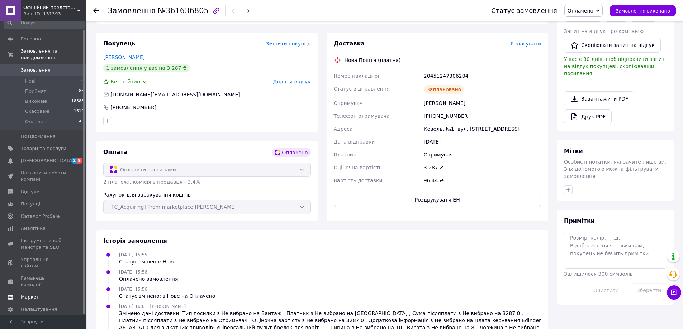
click at [37, 294] on span "Маркет" at bounding box center [30, 297] width 18 height 6
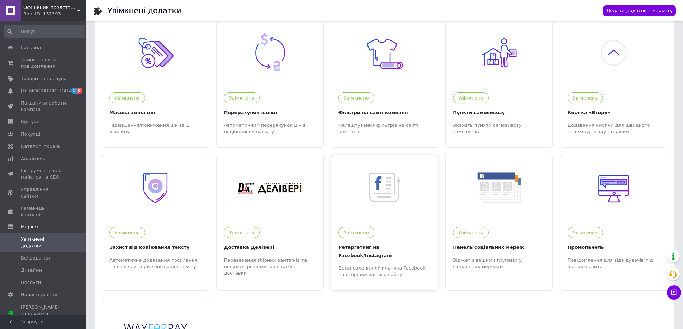
scroll to position [411, 0]
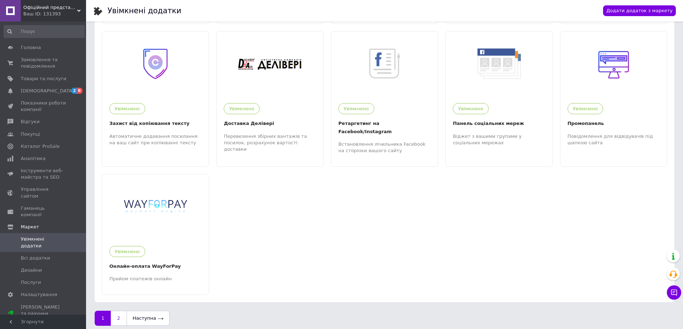
click at [119, 311] on link "2" at bounding box center [119, 318] width 16 height 15
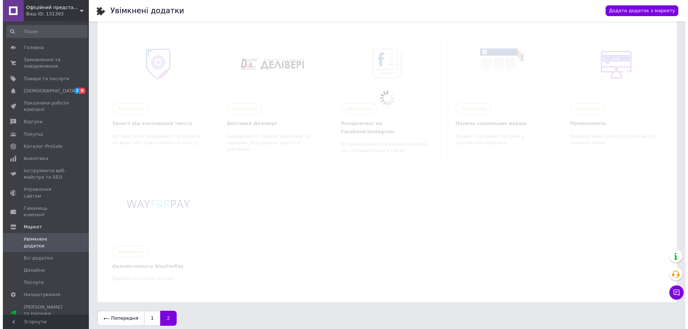
scroll to position [0, 0]
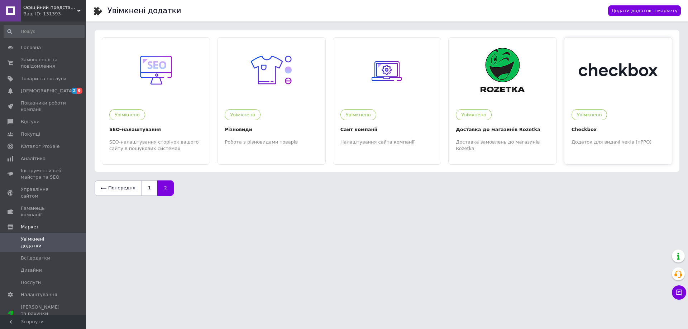
click at [589, 66] on img at bounding box center [618, 69] width 79 height 13
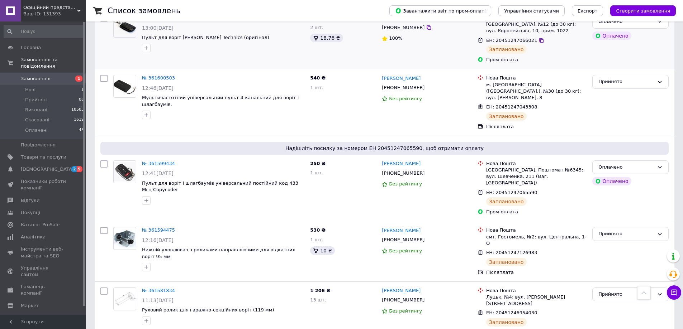
scroll to position [896, 0]
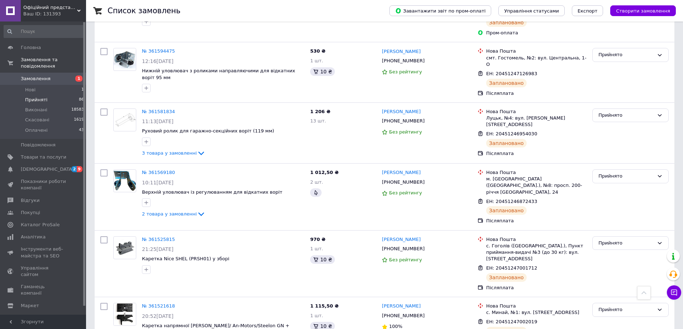
click at [67, 95] on li "Прийняті 86" at bounding box center [44, 100] width 88 height 10
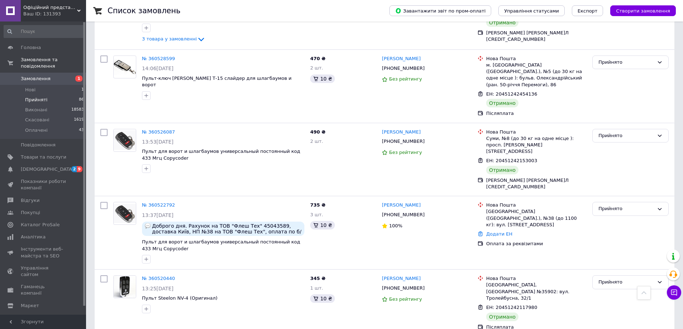
scroll to position [5117, 0]
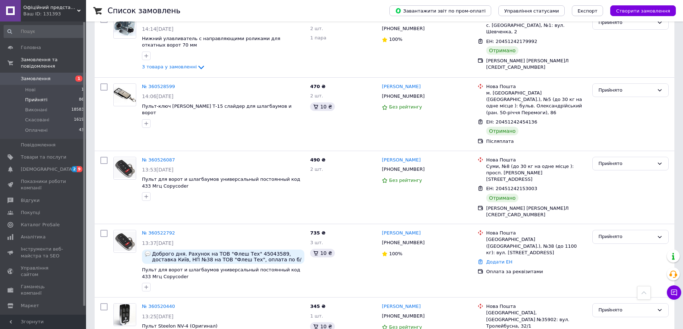
scroll to position [4328, 0]
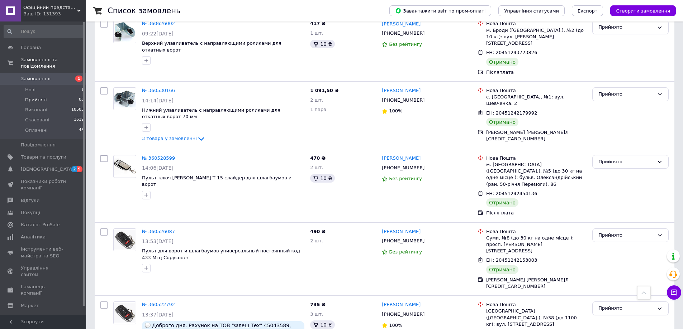
checkbox input "true"
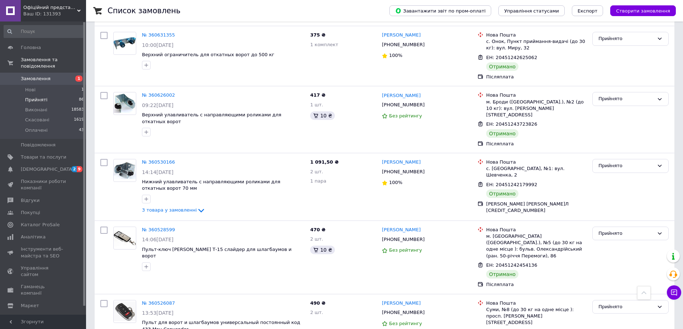
checkbox input "true"
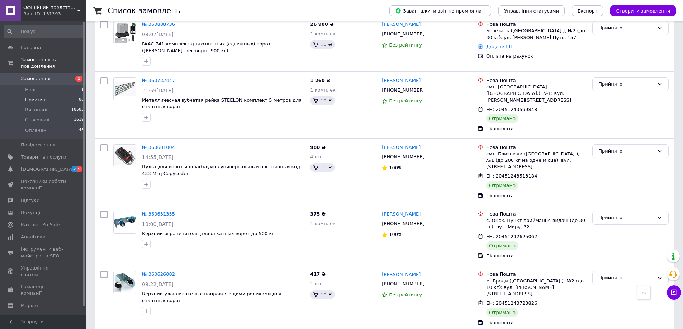
scroll to position [4005, 0]
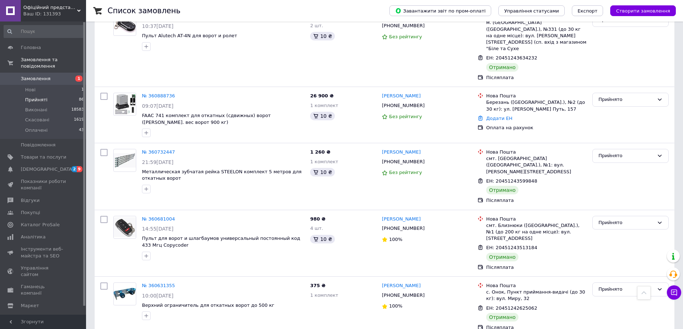
checkbox input "true"
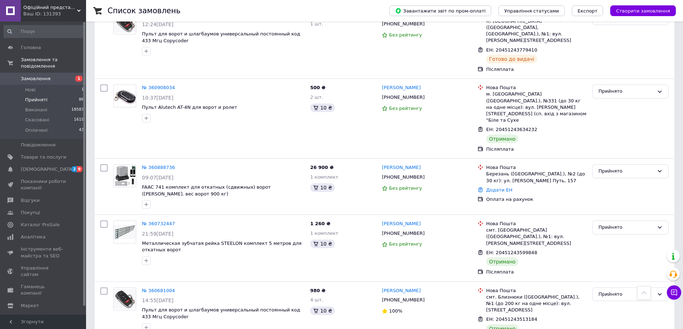
checkbox input "true"
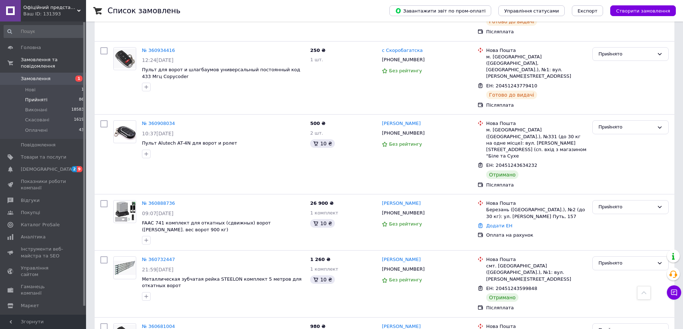
checkbox input "true"
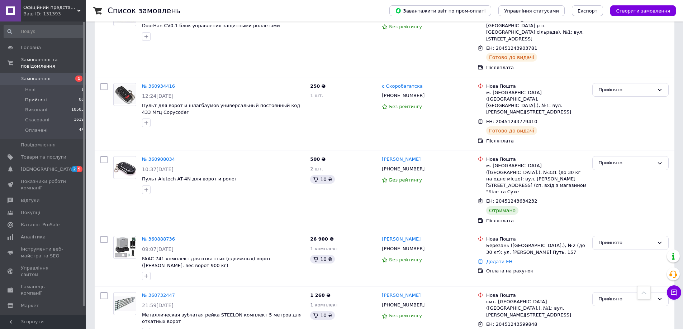
scroll to position [3790, 0]
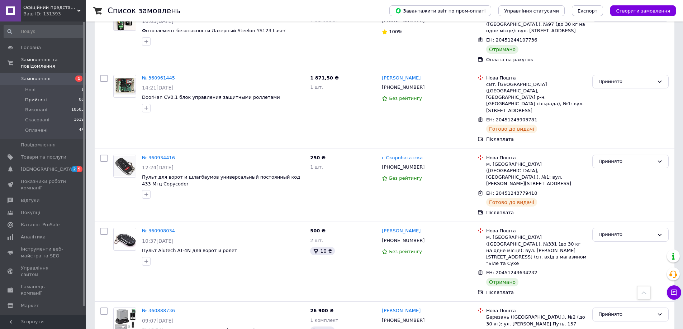
checkbox input "true"
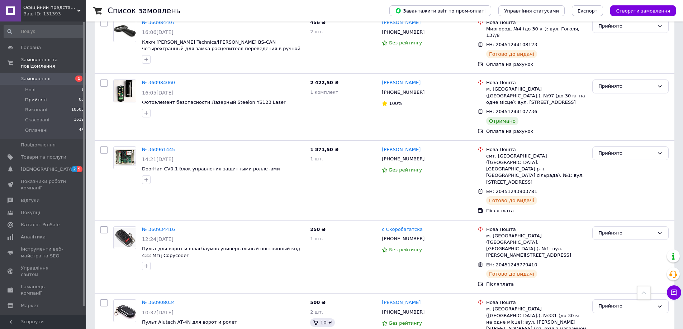
checkbox input "true"
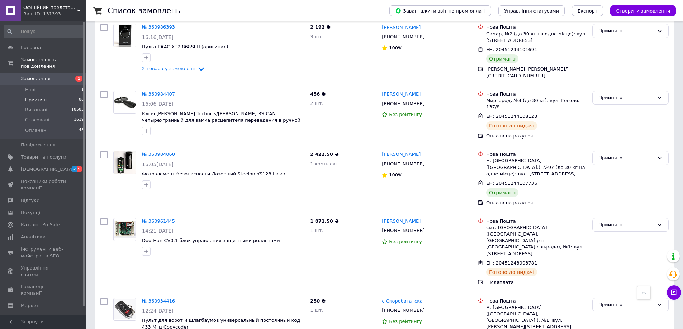
scroll to position [3575, 0]
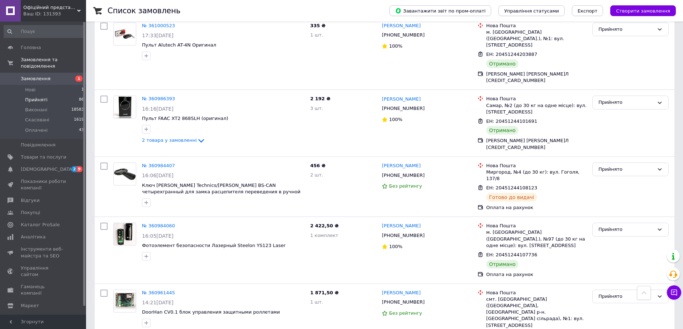
checkbox input "true"
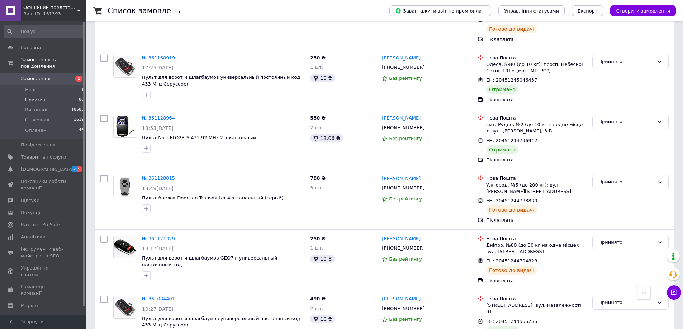
scroll to position [3145, 0]
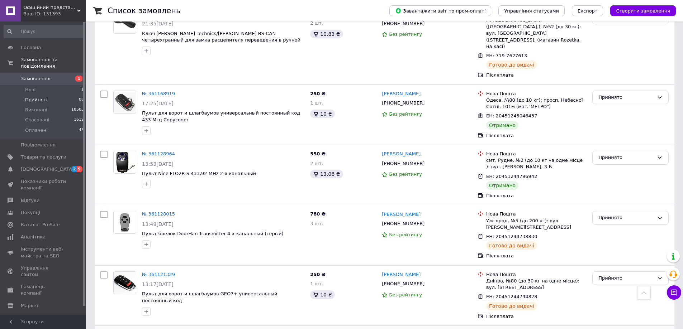
click at [101, 329] on input "checkbox" at bounding box center [103, 335] width 7 height 7
checkbox input "true"
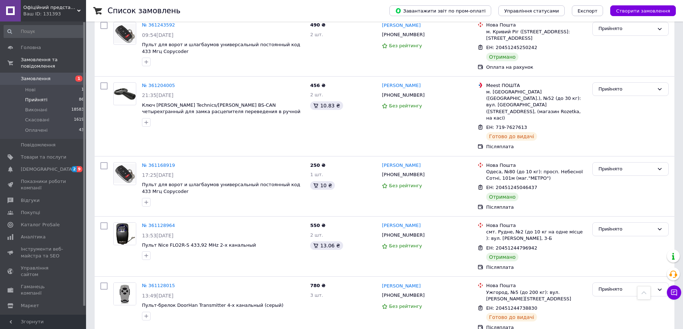
scroll to position [3002, 0]
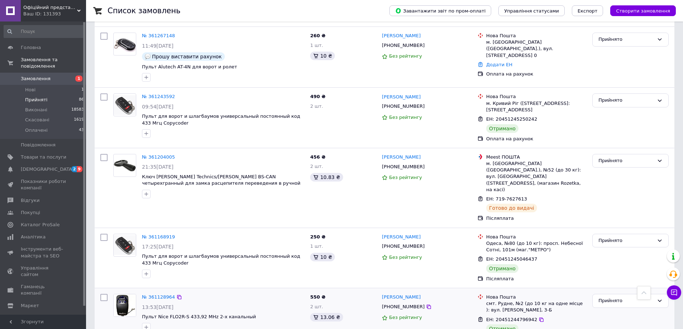
click at [105, 294] on input "checkbox" at bounding box center [103, 297] width 7 height 7
checkbox input "true"
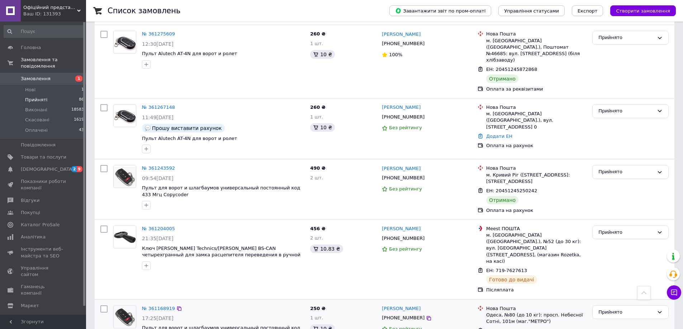
click at [103, 306] on input "checkbox" at bounding box center [103, 309] width 7 height 7
checkbox input "true"
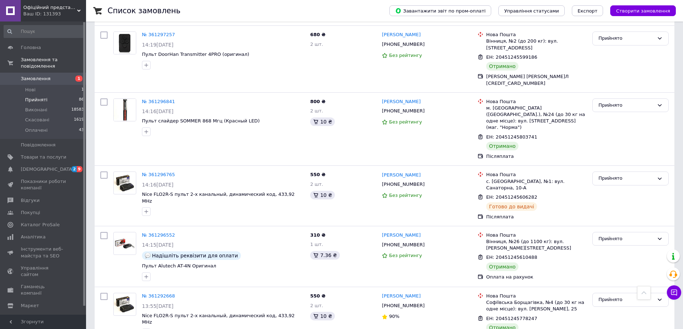
scroll to position [2572, 0]
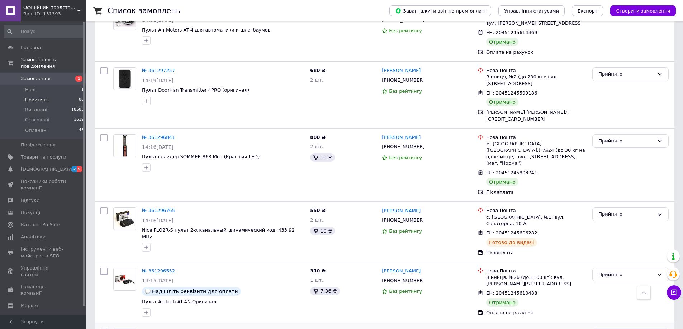
click at [105, 329] on input "checkbox" at bounding box center [103, 332] width 7 height 7
checkbox input "true"
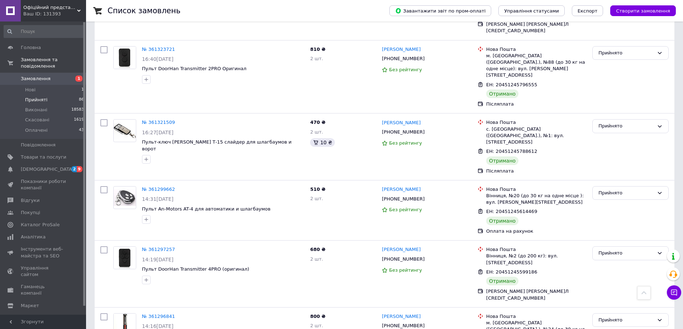
scroll to position [2357, 0]
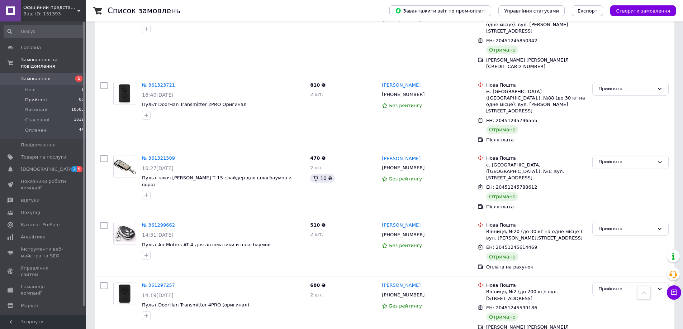
checkbox input "true"
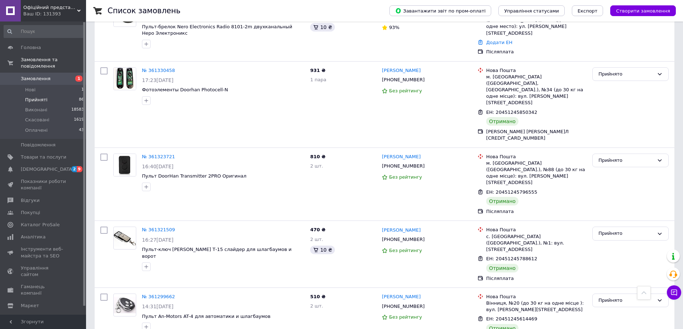
scroll to position [2213, 0]
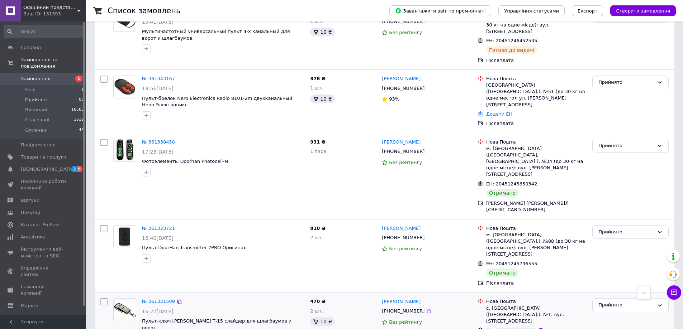
click at [102, 299] on input "checkbox" at bounding box center [103, 302] width 7 height 7
checkbox input "true"
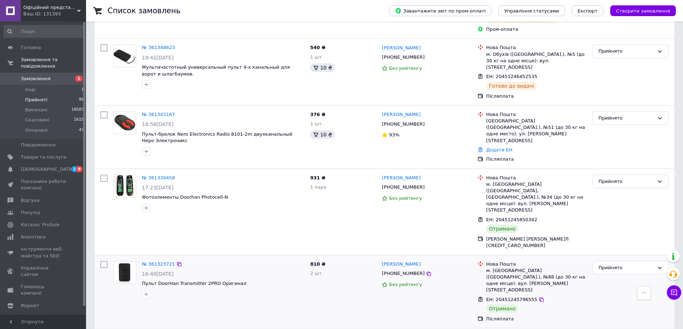
click at [105, 258] on div at bounding box center [103, 291] width 13 height 67
checkbox input "true"
click at [104, 261] on input "checkbox" at bounding box center [103, 264] width 7 height 7
checkbox input "true"
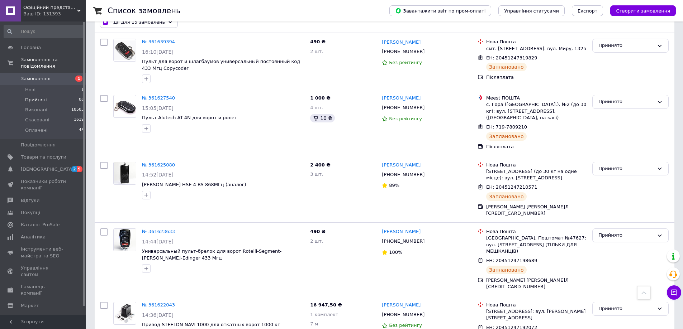
scroll to position [0, 0]
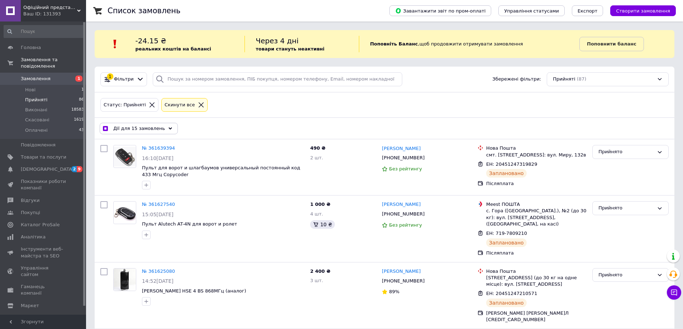
click at [156, 128] on span "Дії для 15 замовлень" at bounding box center [139, 128] width 52 height 6
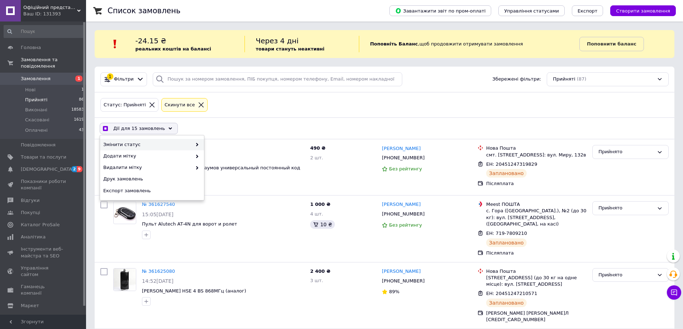
click at [147, 142] on span "Змінити статус" at bounding box center [147, 145] width 89 height 6
checkbox input "true"
click at [219, 156] on div "Виконано" at bounding box center [256, 156] width 104 height 11
checkbox input "false"
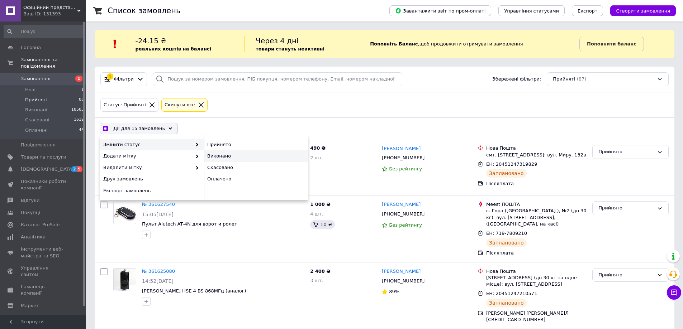
checkbox input "false"
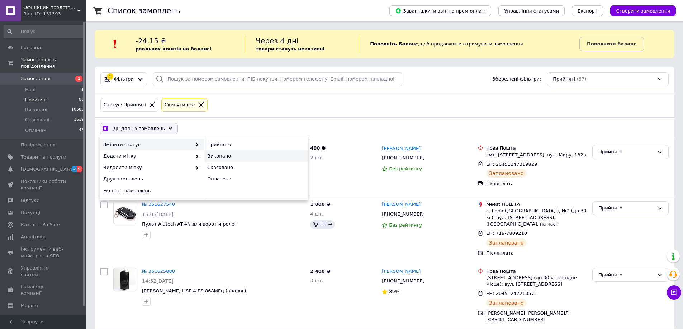
checkbox input "false"
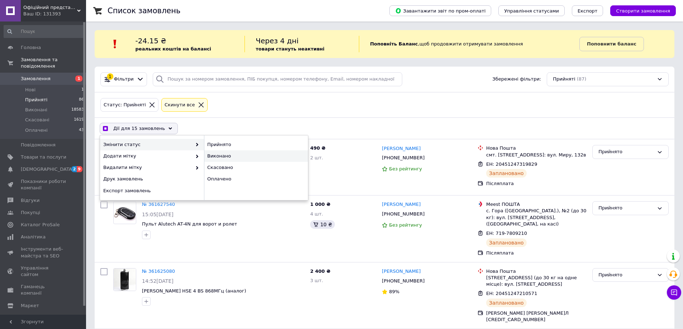
checkbox input "false"
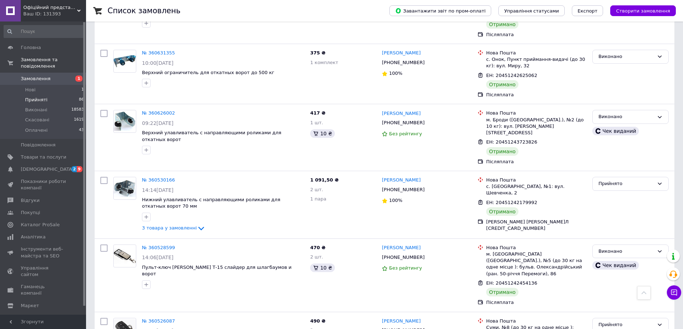
scroll to position [4203, 0]
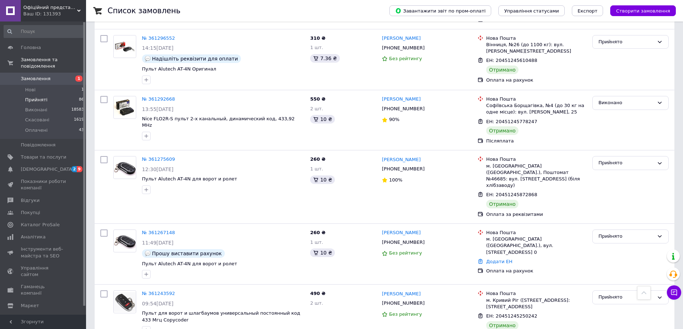
scroll to position [2733, 0]
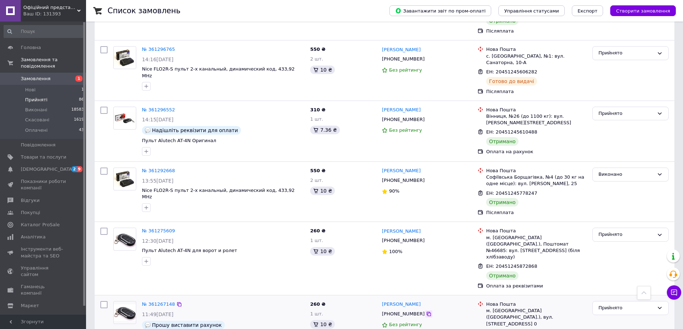
click at [426, 311] on icon at bounding box center [429, 314] width 6 height 6
click at [162, 302] on link "№ 361267148" at bounding box center [158, 304] width 33 height 5
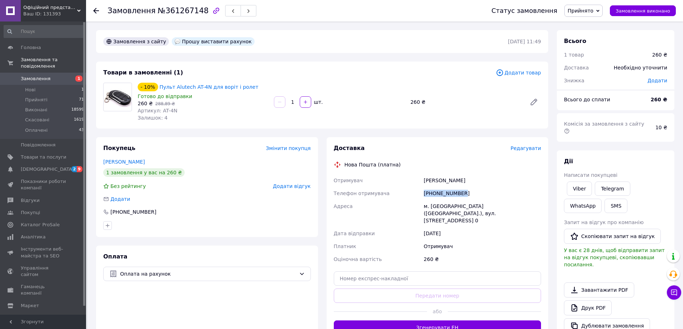
drag, startPoint x: 465, startPoint y: 193, endPoint x: 424, endPoint y: 192, distance: 41.2
click at [424, 192] on div "[PHONE_NUMBER]" at bounding box center [482, 193] width 120 height 13
copy div "[PHONE_NUMBER]"
drag, startPoint x: 488, startPoint y: 205, endPoint x: 524, endPoint y: 207, distance: 36.2
click at [524, 207] on div "м. Київ (Київська обл.), вул. Ставропольська, буд. 33, кв. 0" at bounding box center [482, 213] width 120 height 27
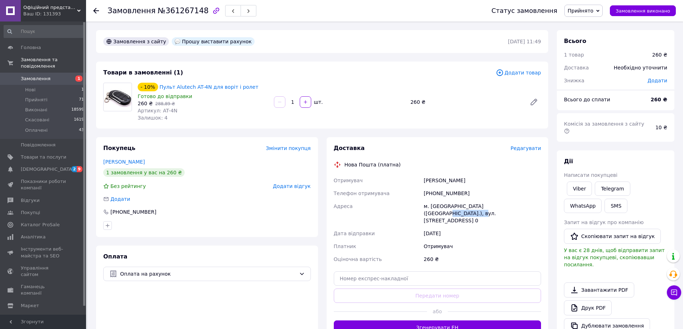
copy div "Ставропольська"
click at [61, 76] on span "Замовлення" at bounding box center [44, 79] width 46 height 6
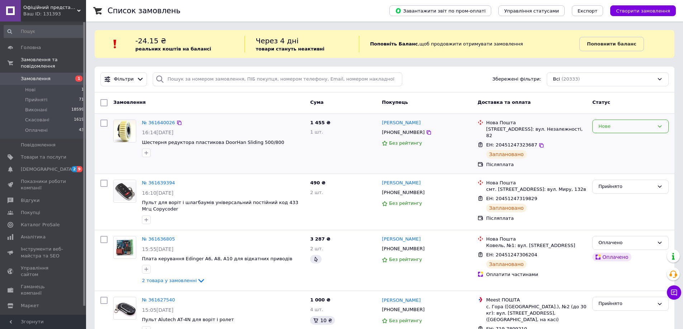
click at [616, 124] on div "Нове" at bounding box center [626, 127] width 56 height 8
click at [613, 138] on li "Прийнято" at bounding box center [630, 141] width 76 height 13
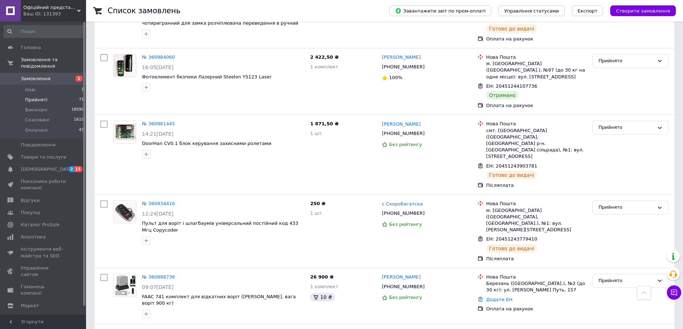
scroll to position [4133, 0]
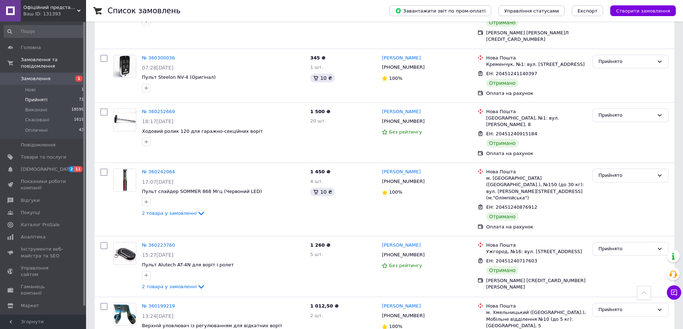
checkbox input "true"
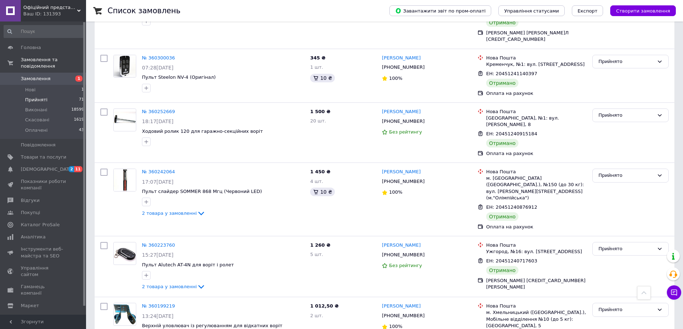
scroll to position [4098, 0]
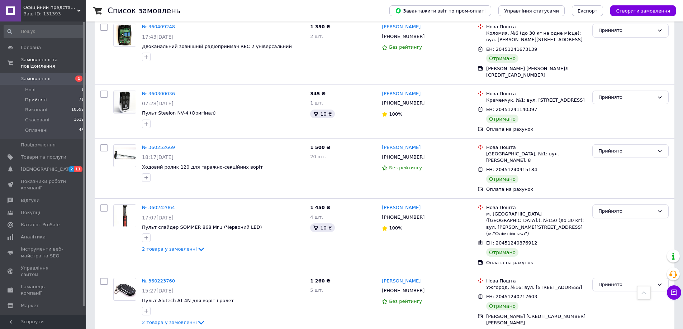
checkbox input "true"
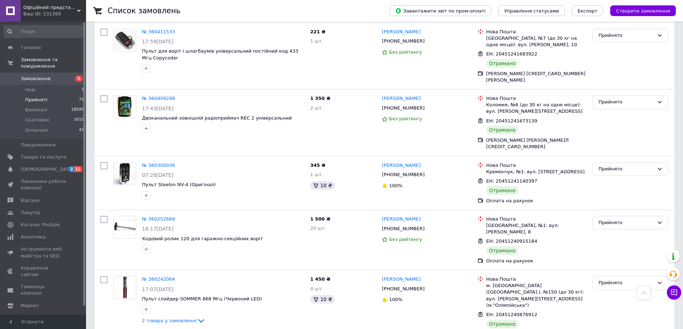
checkbox input "true"
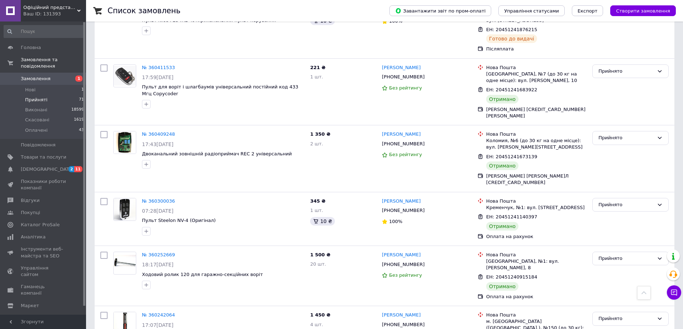
checkbox input "true"
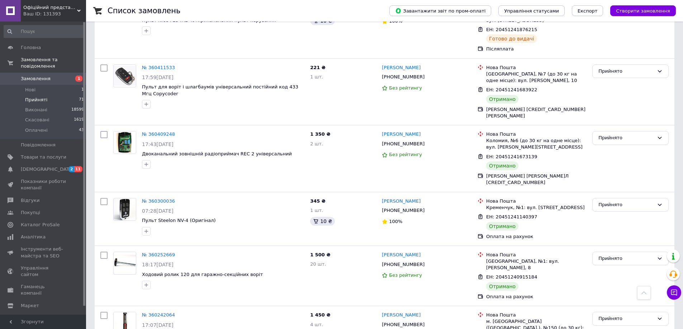
checkbox input "true"
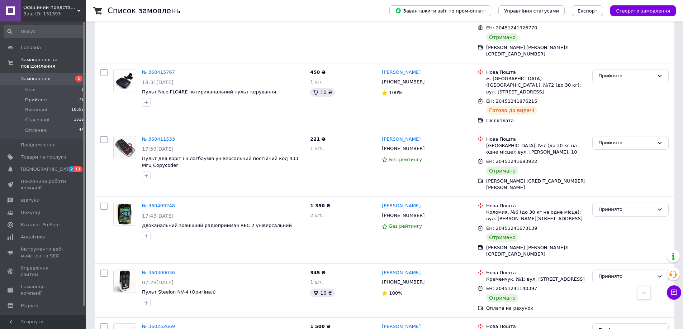
checkbox input "true"
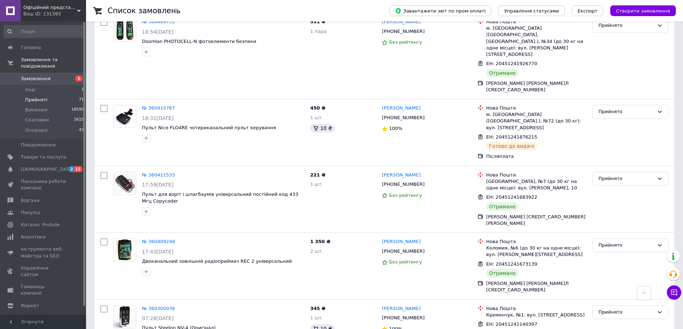
checkbox input "true"
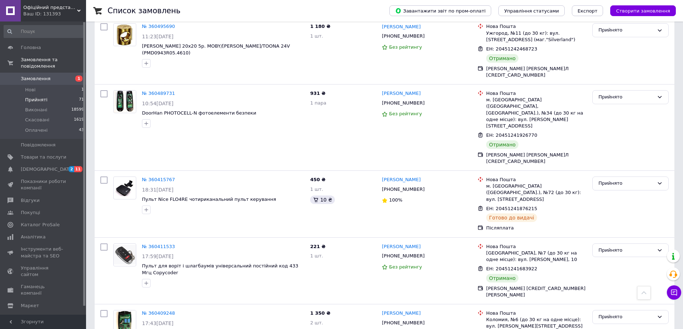
checkbox input "true"
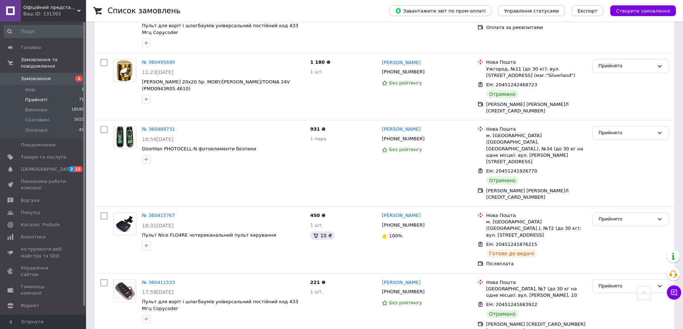
checkbox input "true"
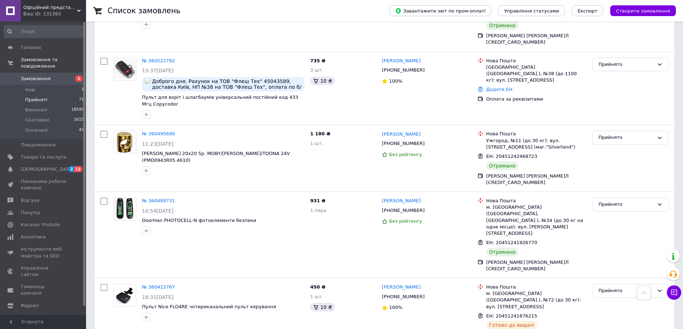
checkbox input "true"
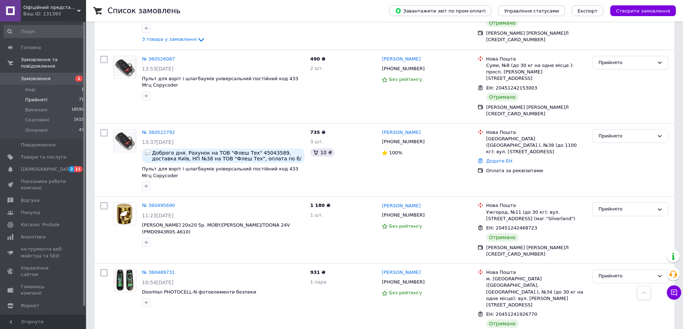
checkbox input "true"
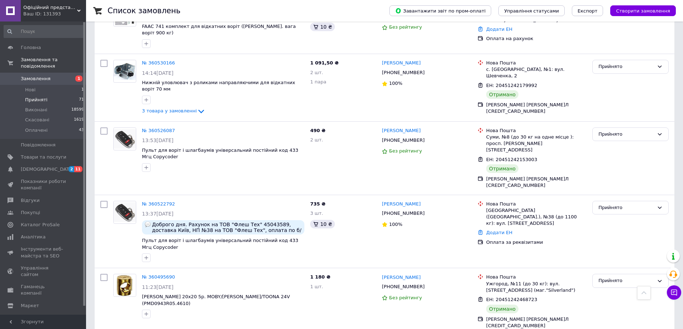
scroll to position [3488, 0]
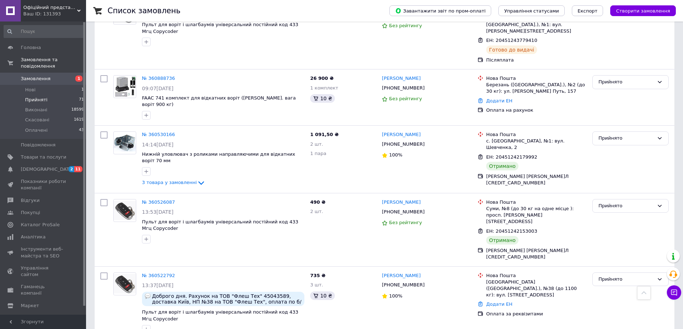
checkbox input "true"
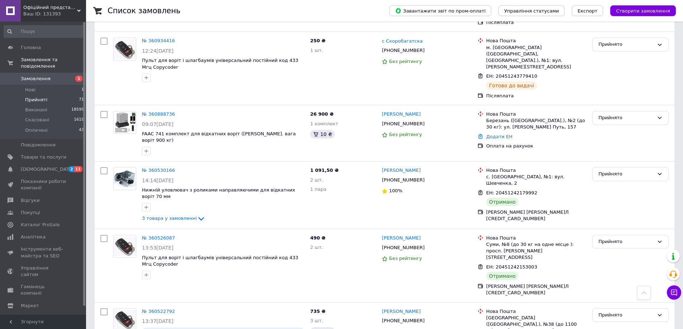
scroll to position [3417, 0]
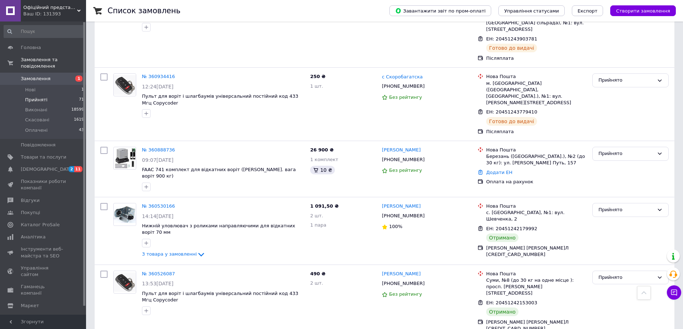
checkbox input "true"
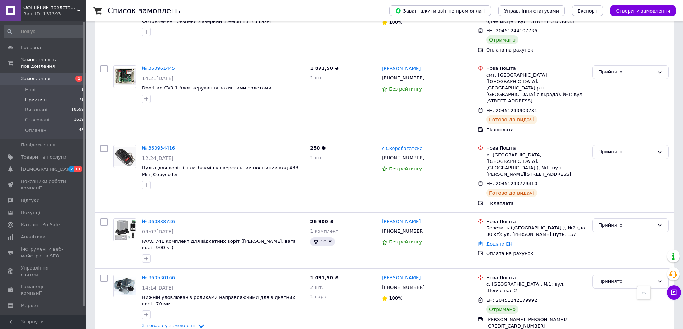
checkbox input "true"
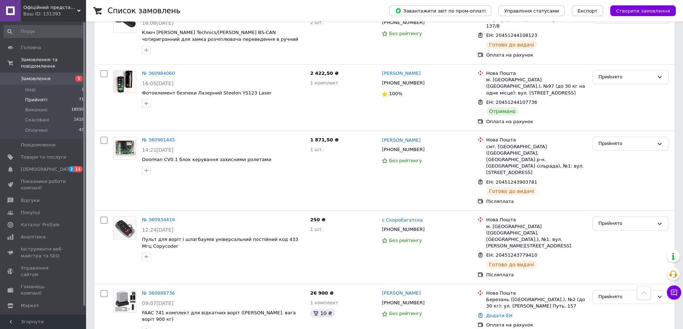
checkbox input "true"
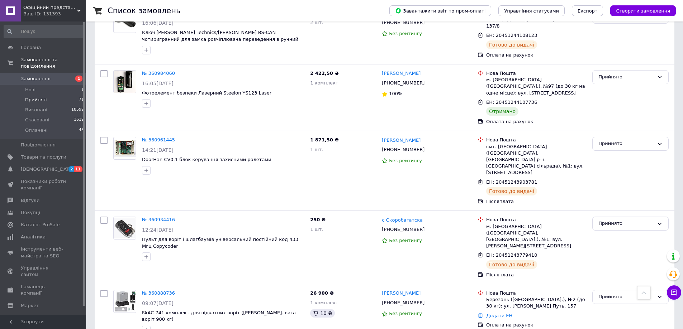
checkbox input "true"
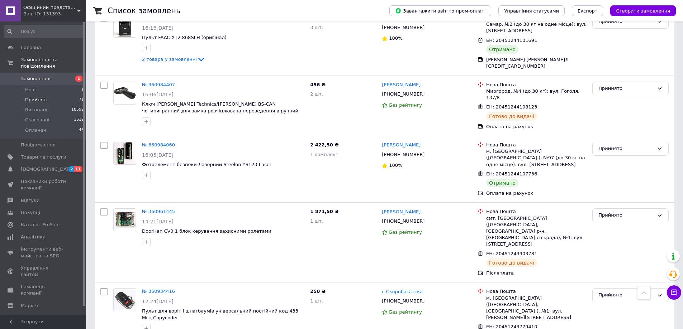
checkbox input "true"
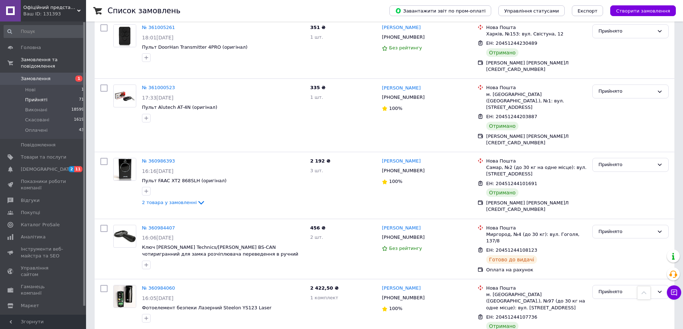
scroll to position [3022, 0]
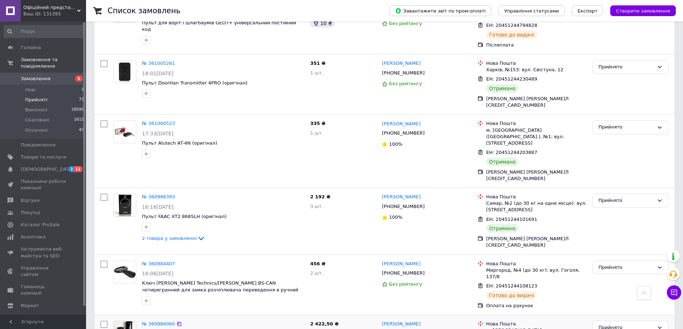
click at [101, 321] on input "checkbox" at bounding box center [103, 324] width 7 height 7
checkbox input "true"
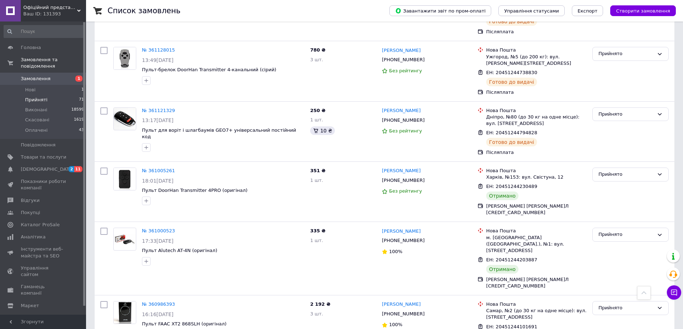
scroll to position [2879, 0]
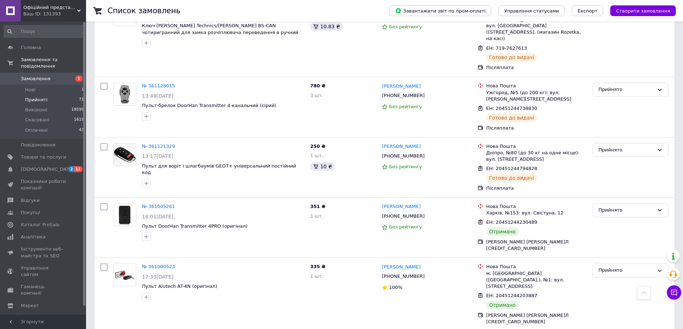
checkbox input "true"
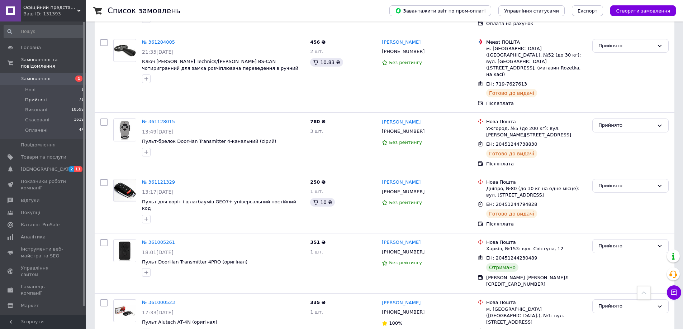
scroll to position [2807, 0]
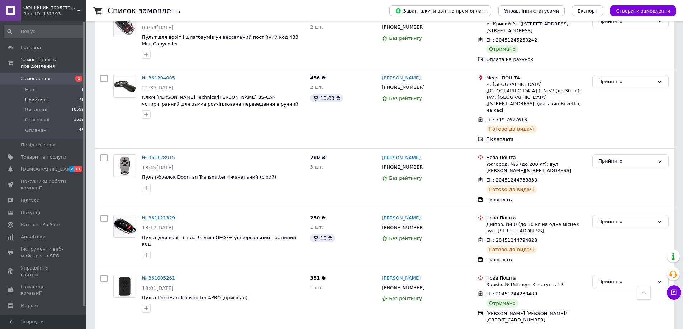
checkbox input "true"
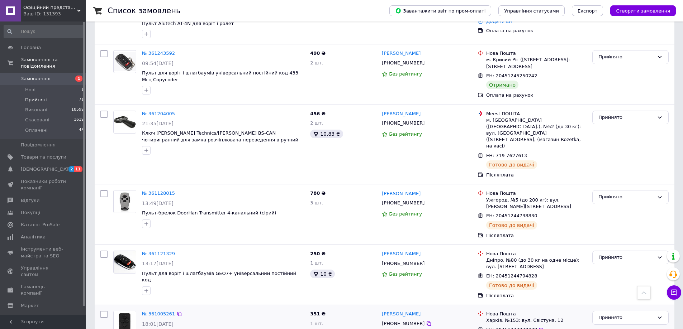
click at [103, 311] on input "checkbox" at bounding box center [103, 314] width 7 height 7
checkbox input "true"
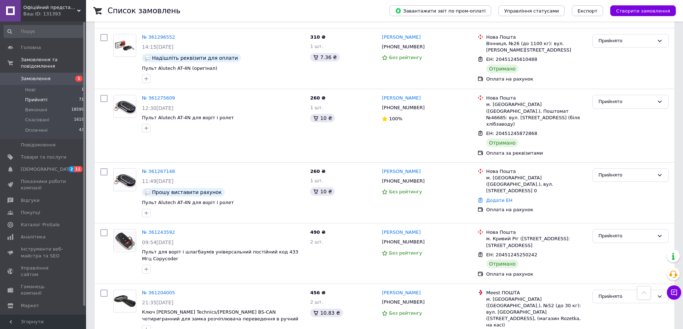
scroll to position [2556, 0]
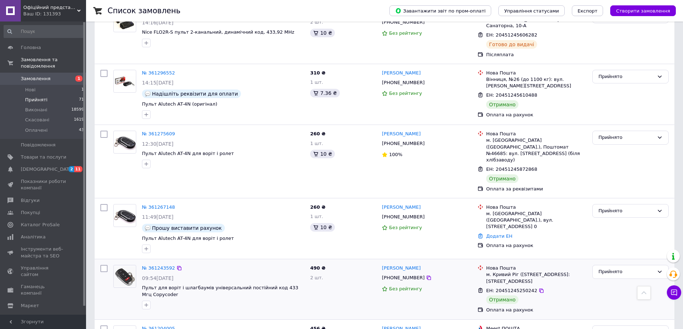
click at [104, 265] on input "checkbox" at bounding box center [103, 268] width 7 height 7
checkbox input "true"
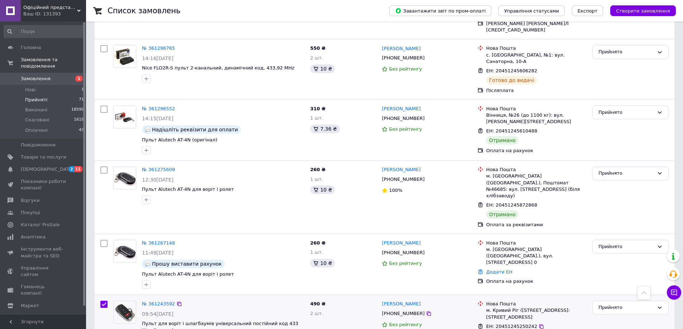
scroll to position [2485, 0]
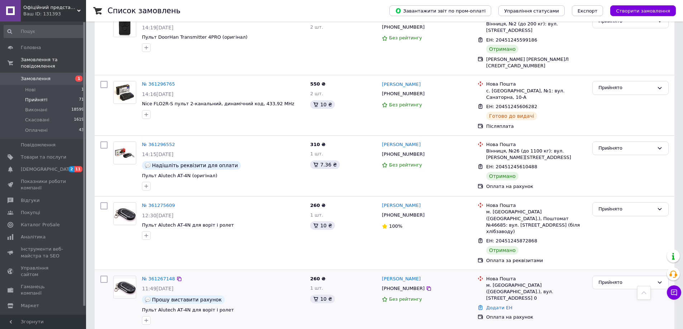
click at [103, 276] on input "checkbox" at bounding box center [103, 279] width 7 height 7
checkbox input "true"
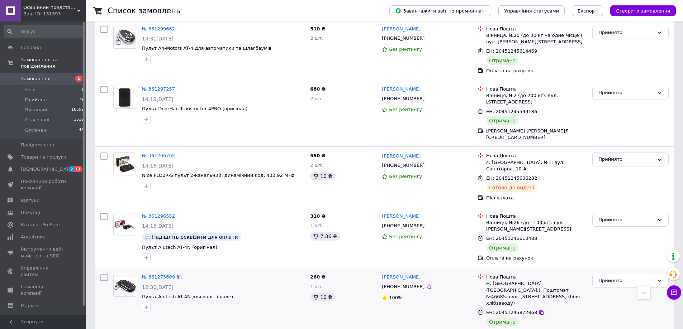
click at [105, 274] on input "checkbox" at bounding box center [103, 277] width 7 height 7
checkbox input "true"
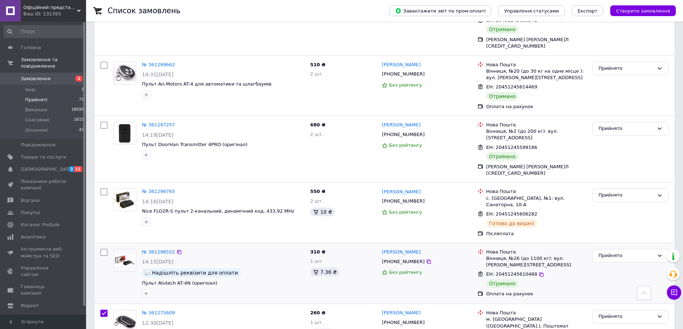
click at [105, 249] on input "checkbox" at bounding box center [103, 252] width 7 height 7
checkbox input "true"
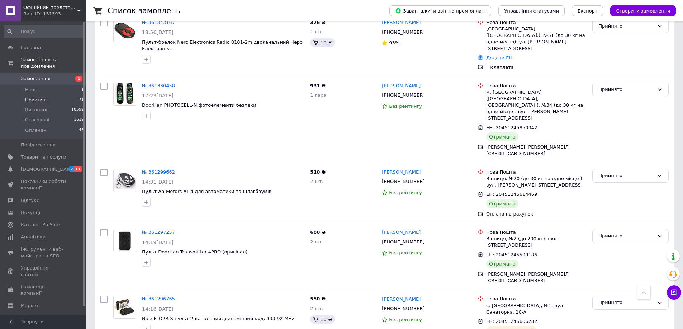
scroll to position [2234, 0]
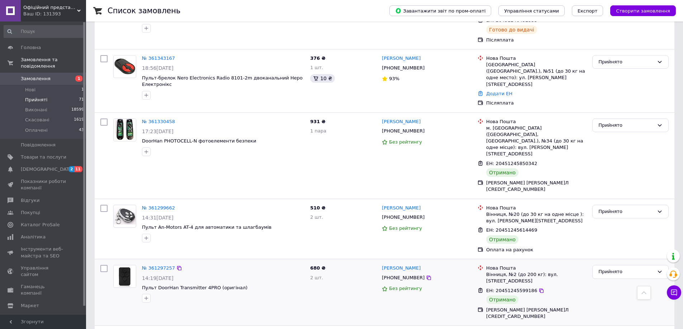
click at [106, 265] on input "checkbox" at bounding box center [103, 268] width 7 height 7
checkbox input "true"
click at [105, 205] on input "checkbox" at bounding box center [103, 208] width 7 height 7
checkbox input "true"
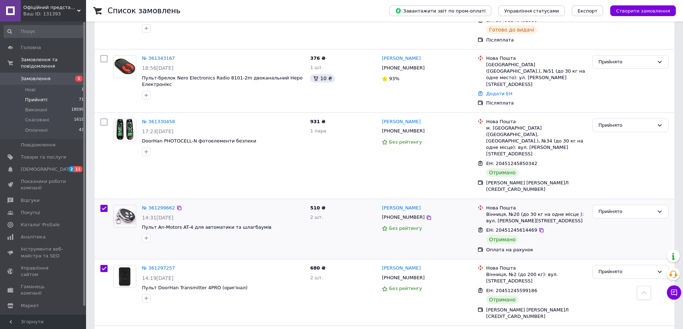
checkbox input "true"
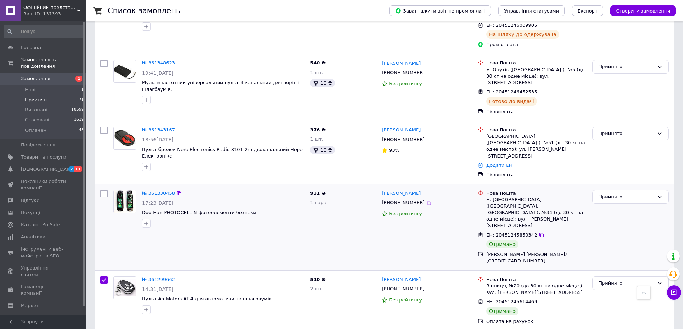
scroll to position [2091, 0]
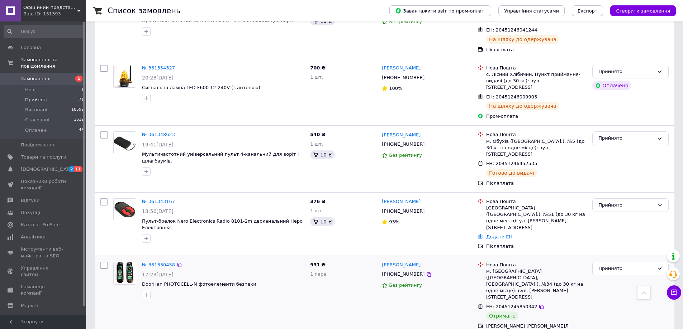
click at [103, 262] on input "checkbox" at bounding box center [103, 265] width 7 height 7
checkbox input "true"
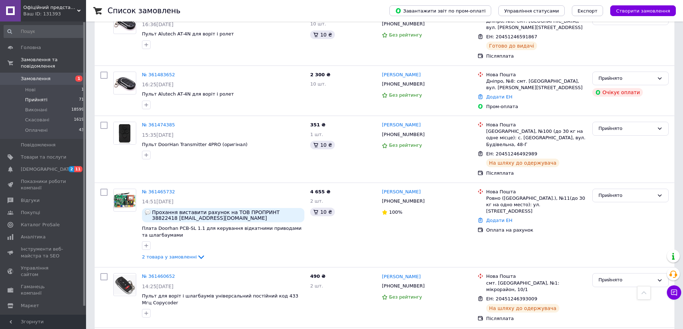
scroll to position [1123, 0]
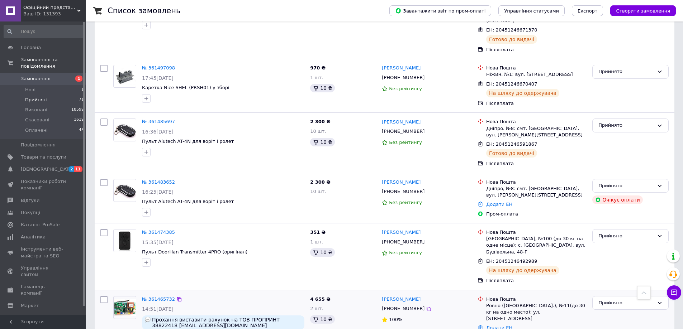
click at [105, 296] on input "checkbox" at bounding box center [103, 299] width 7 height 7
checkbox input "true"
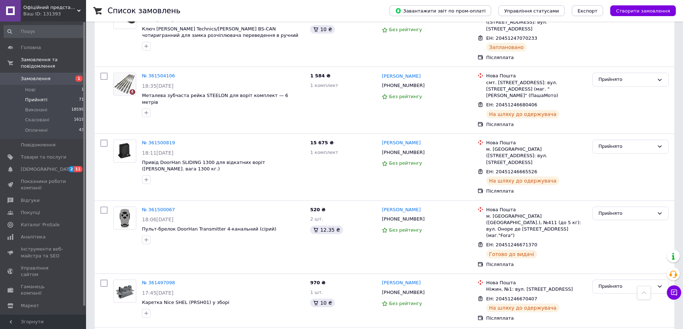
scroll to position [980, 0]
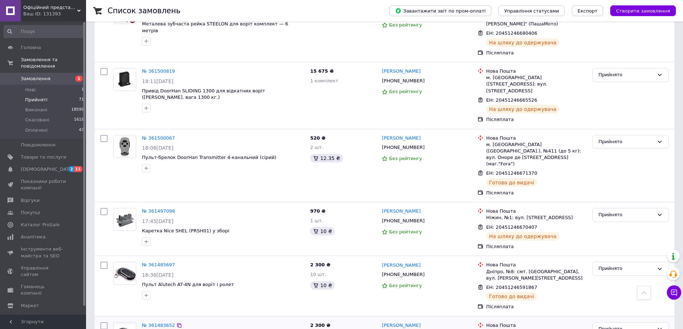
click at [104, 323] on input "checkbox" at bounding box center [103, 326] width 7 height 7
checkbox input "true"
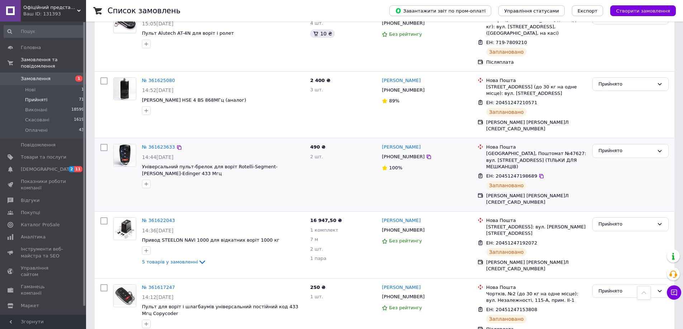
scroll to position [0, 0]
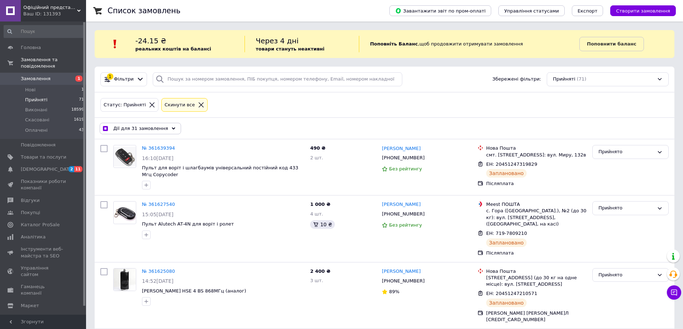
click at [129, 130] on span "Дії для 31 замовлення" at bounding box center [140, 128] width 55 height 6
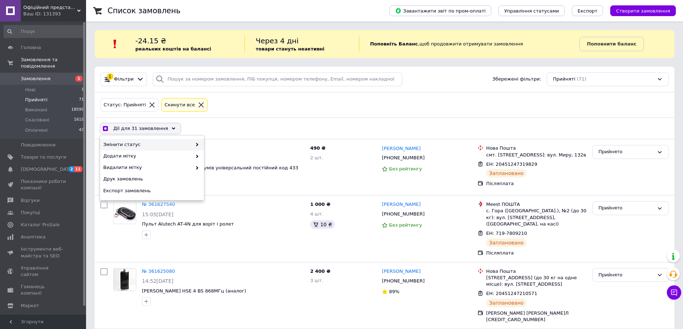
click at [132, 144] on span "Змінити статус" at bounding box center [147, 145] width 89 height 6
checkbox input "true"
click at [219, 157] on div "Виконано" at bounding box center [256, 156] width 104 height 11
checkbox input "false"
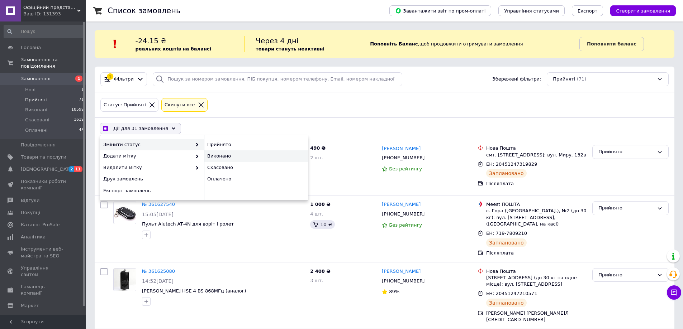
checkbox input "false"
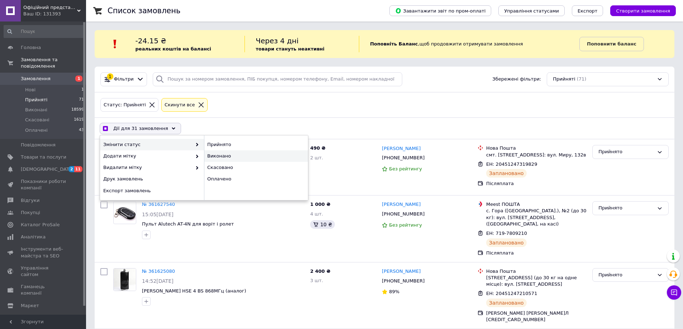
checkbox input "false"
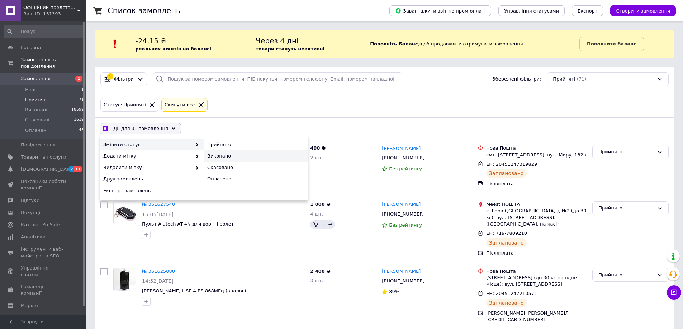
checkbox input "false"
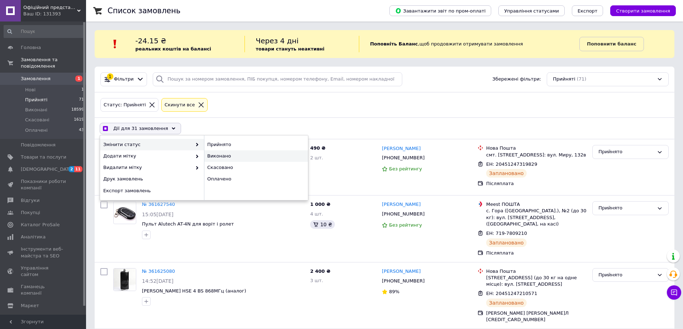
checkbox input "false"
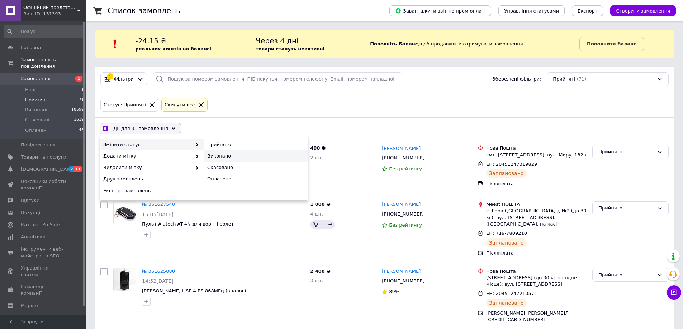
checkbox input "false"
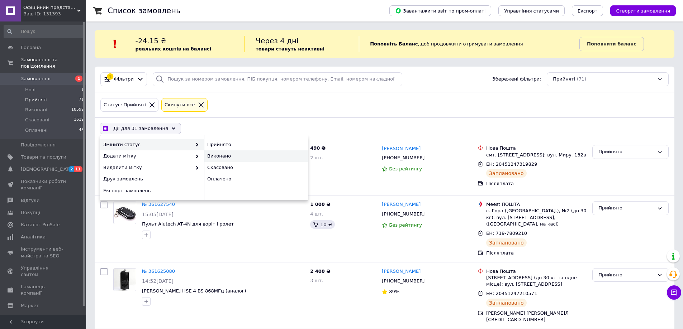
checkbox input "false"
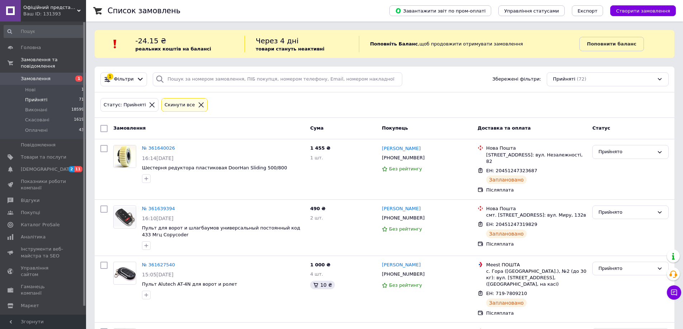
drag, startPoint x: 217, startPoint y: 158, endPoint x: 196, endPoint y: 126, distance: 38.9
click at [196, 126] on div "Замовлення" at bounding box center [208, 128] width 197 height 13
click at [198, 104] on icon at bounding box center [201, 105] width 6 height 6
